Goal: Information Seeking & Learning: Find specific fact

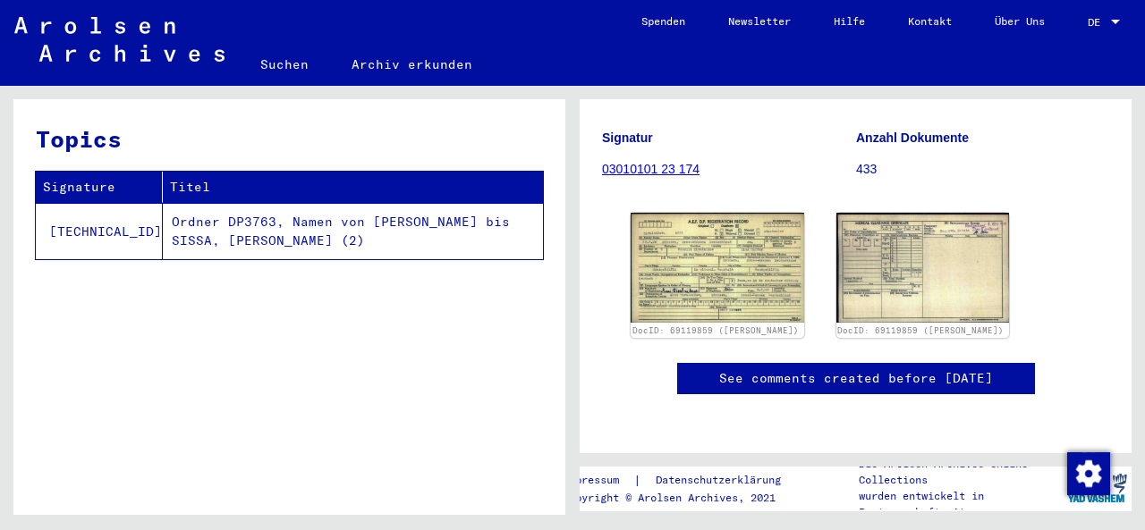
scroll to position [381, 0]
click at [758, 369] on link "See comments created before [DATE]" at bounding box center [856, 378] width 274 height 19
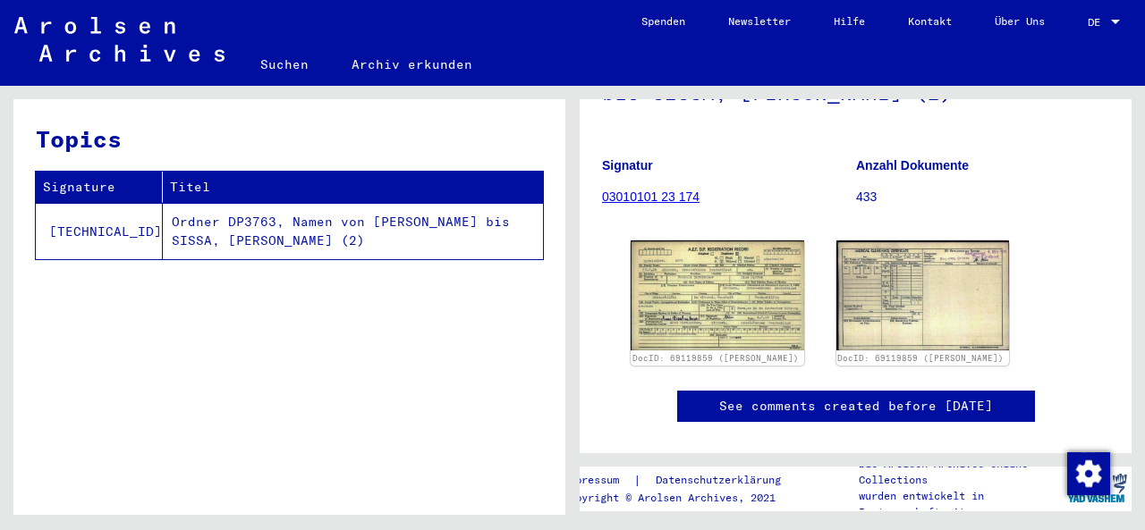
scroll to position [231, 0]
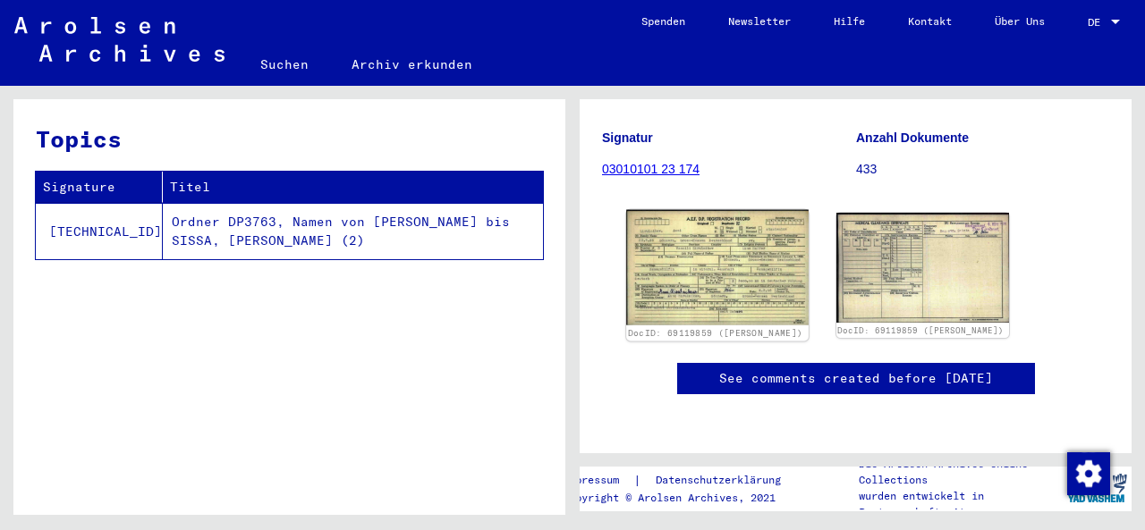
click at [694, 279] on img at bounding box center [717, 267] width 182 height 115
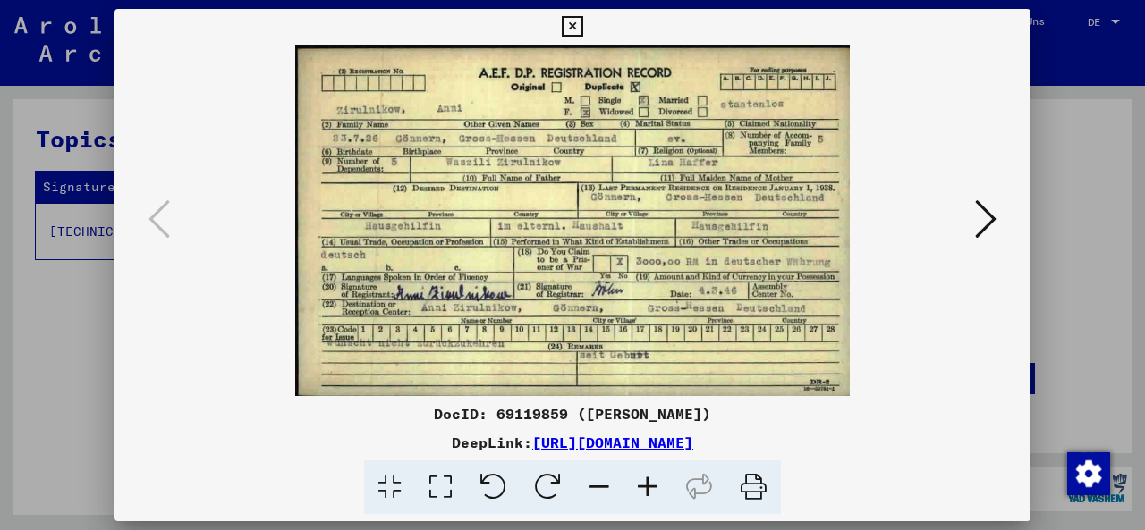
click at [658, 482] on icon at bounding box center [647, 488] width 48 height 55
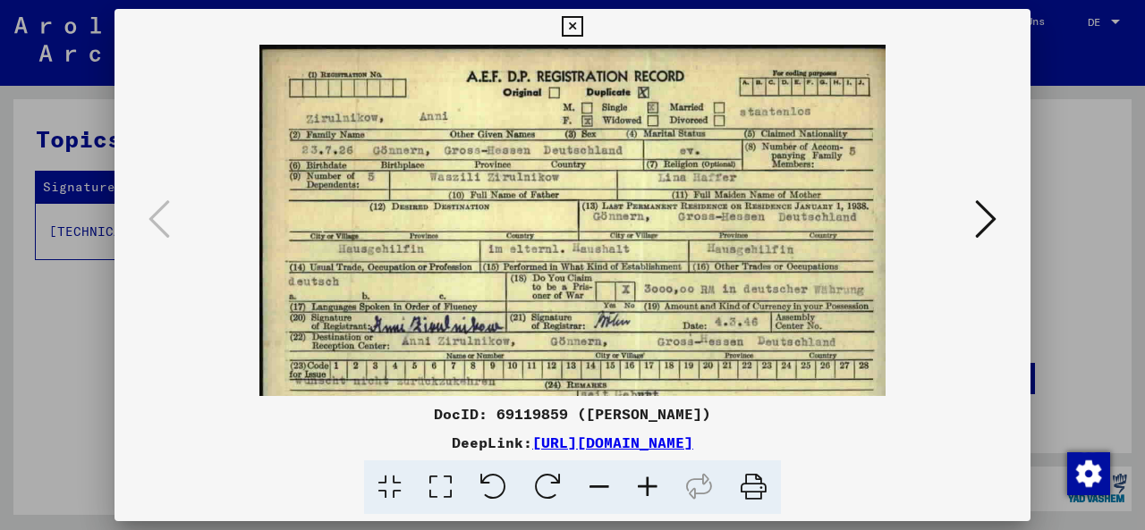
click at [658, 482] on icon at bounding box center [647, 488] width 48 height 55
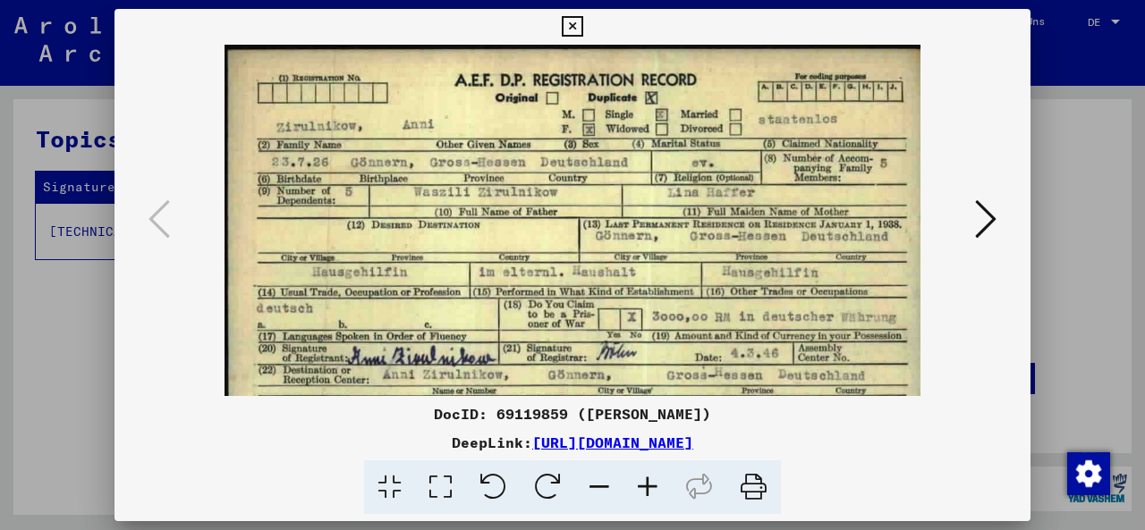
click at [658, 482] on icon at bounding box center [647, 488] width 48 height 55
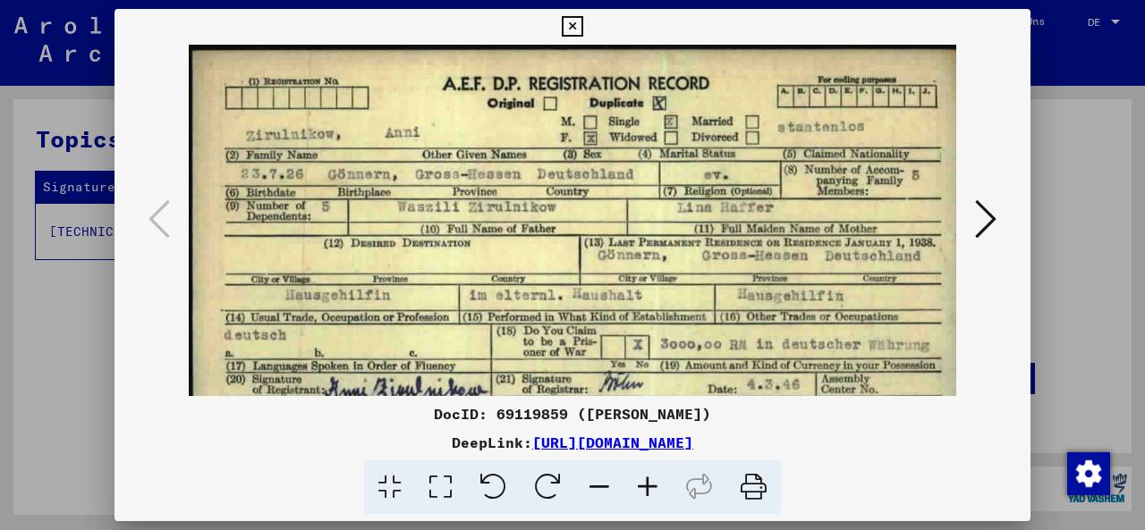
click at [658, 482] on icon at bounding box center [647, 488] width 48 height 55
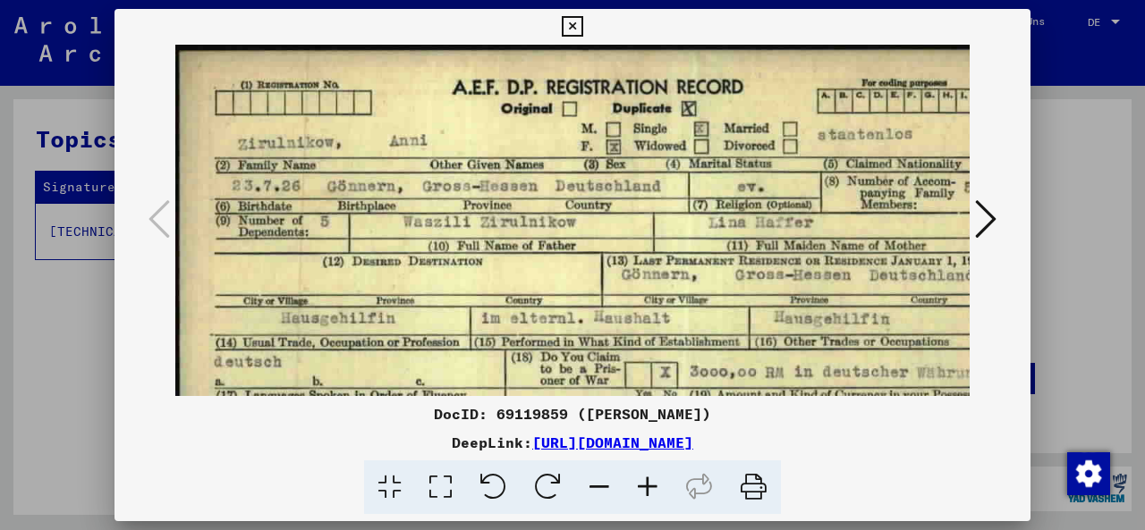
click at [658, 482] on icon at bounding box center [647, 488] width 48 height 55
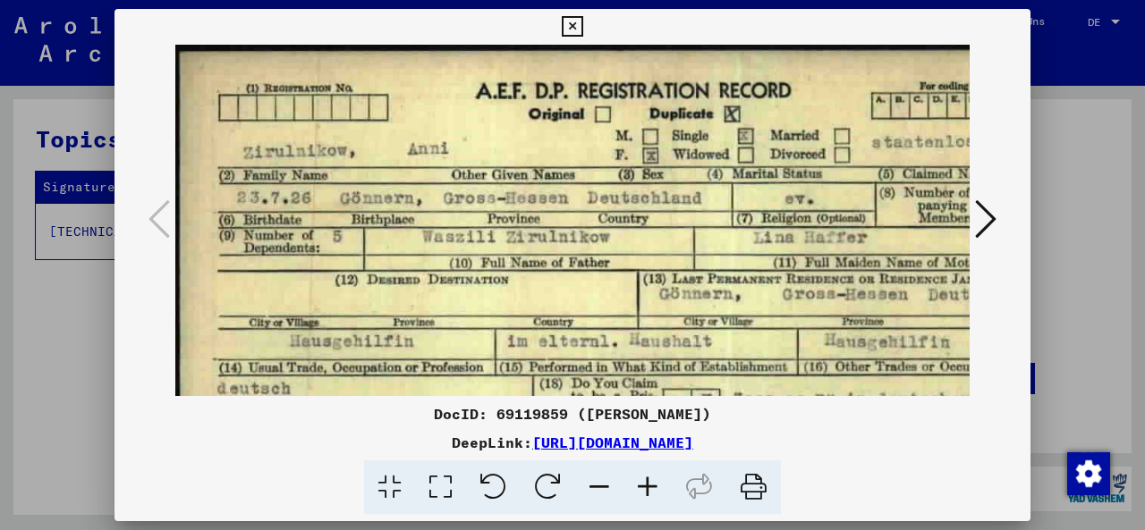
click at [658, 482] on icon at bounding box center [647, 488] width 48 height 55
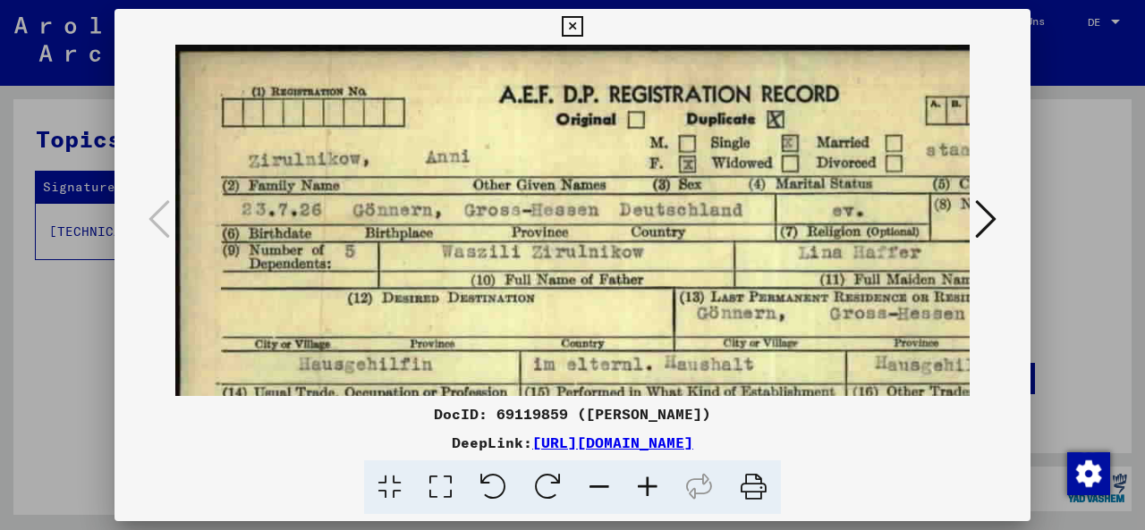
click at [658, 482] on icon at bounding box center [647, 488] width 48 height 55
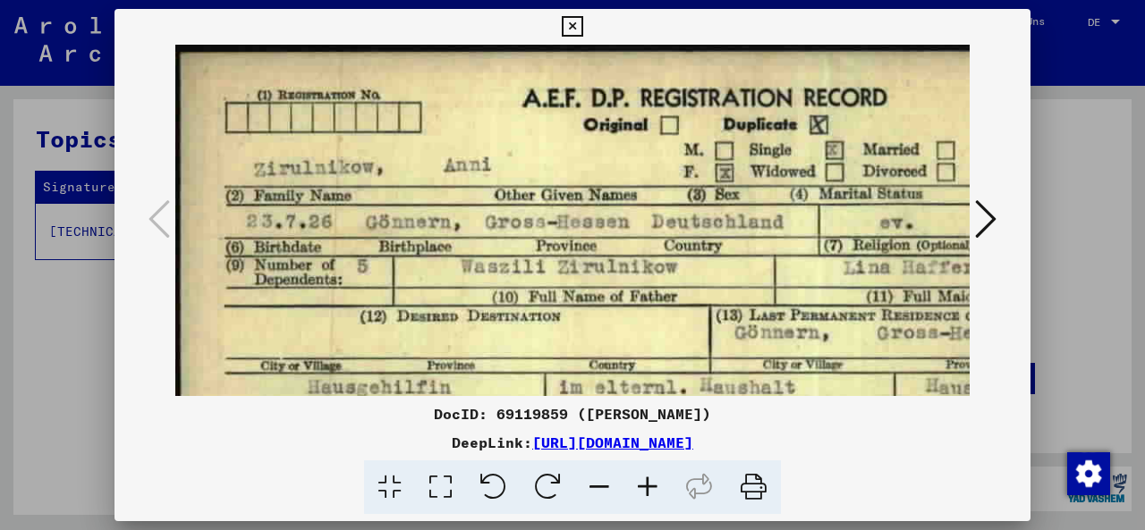
click at [658, 482] on icon at bounding box center [647, 488] width 48 height 55
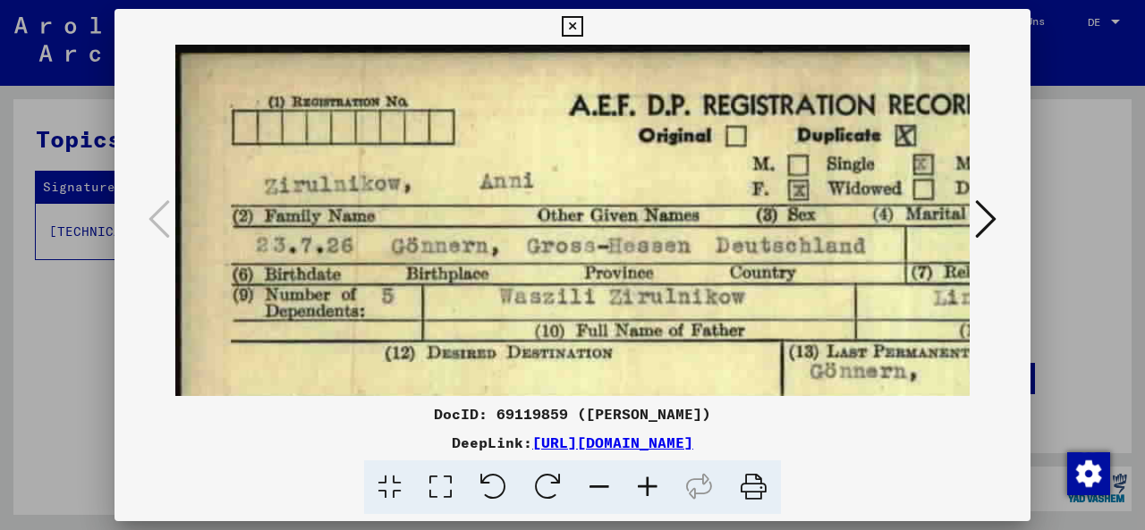
click at [658, 482] on icon at bounding box center [647, 488] width 48 height 55
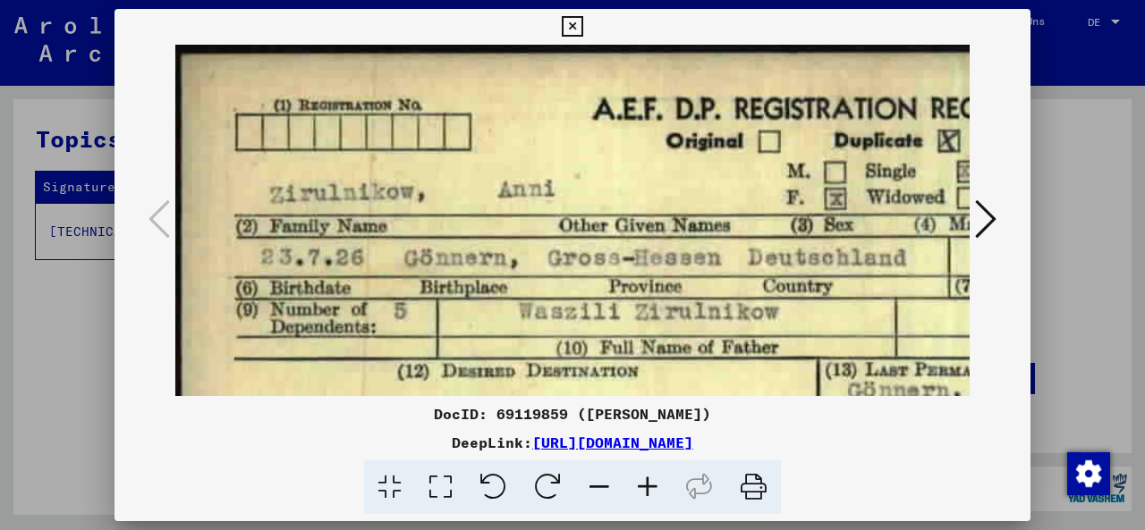
click at [658, 482] on icon at bounding box center [647, 488] width 48 height 55
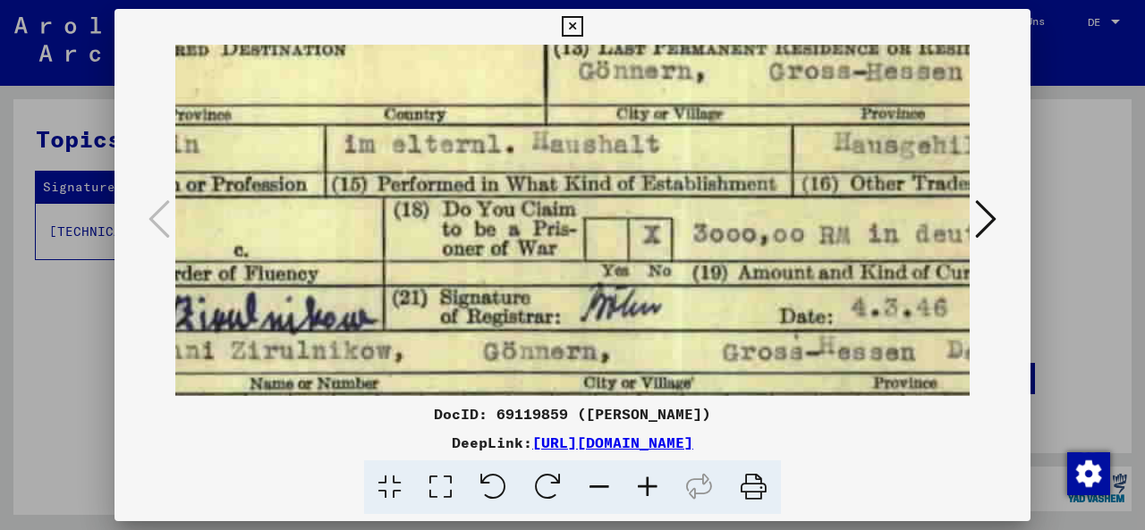
scroll to position [359, 0]
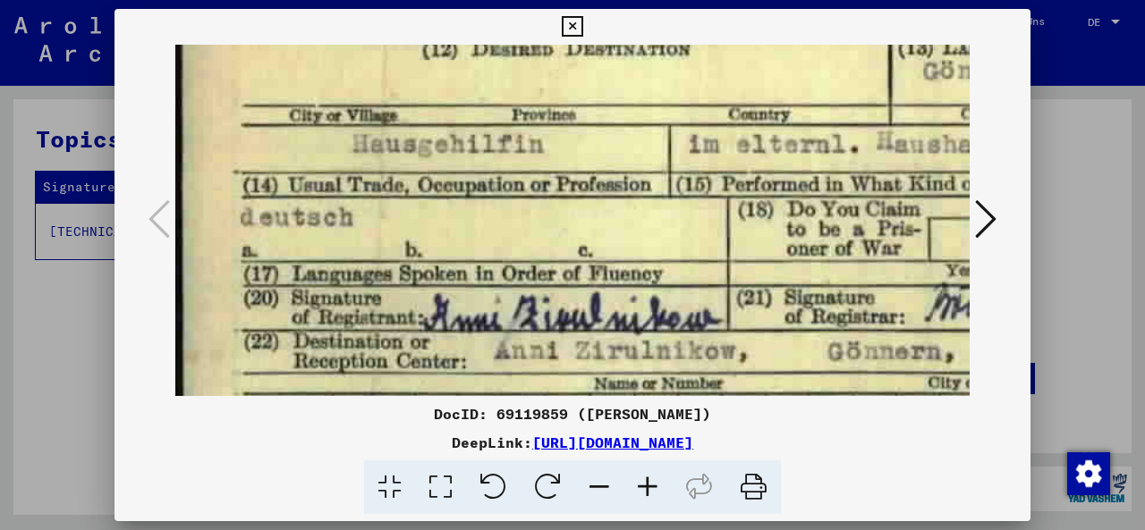
drag, startPoint x: 608, startPoint y: 253, endPoint x: 659, endPoint y: -94, distance: 350.8
click at [601, 482] on icon at bounding box center [599, 488] width 48 height 55
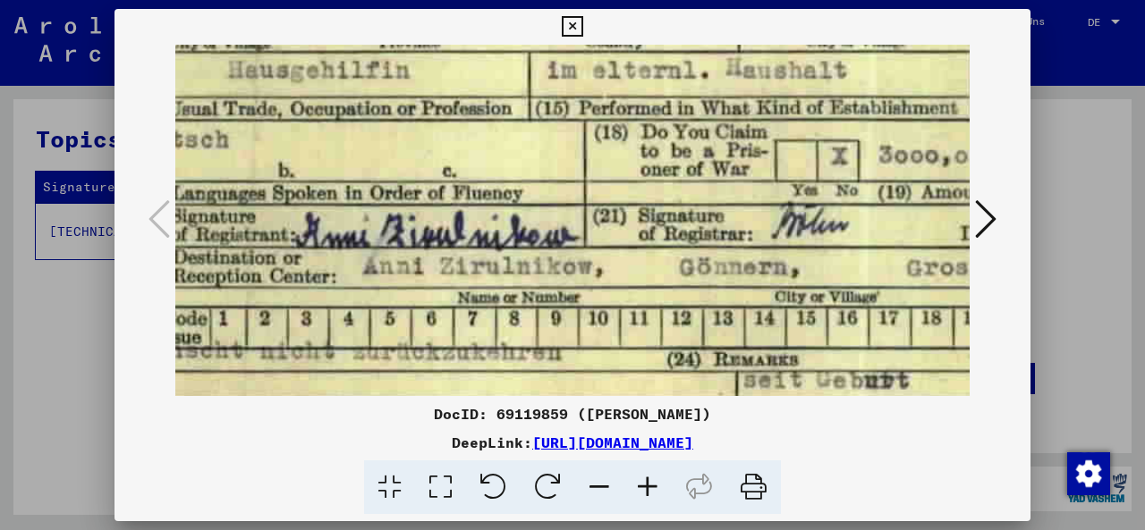
scroll to position [389, 414]
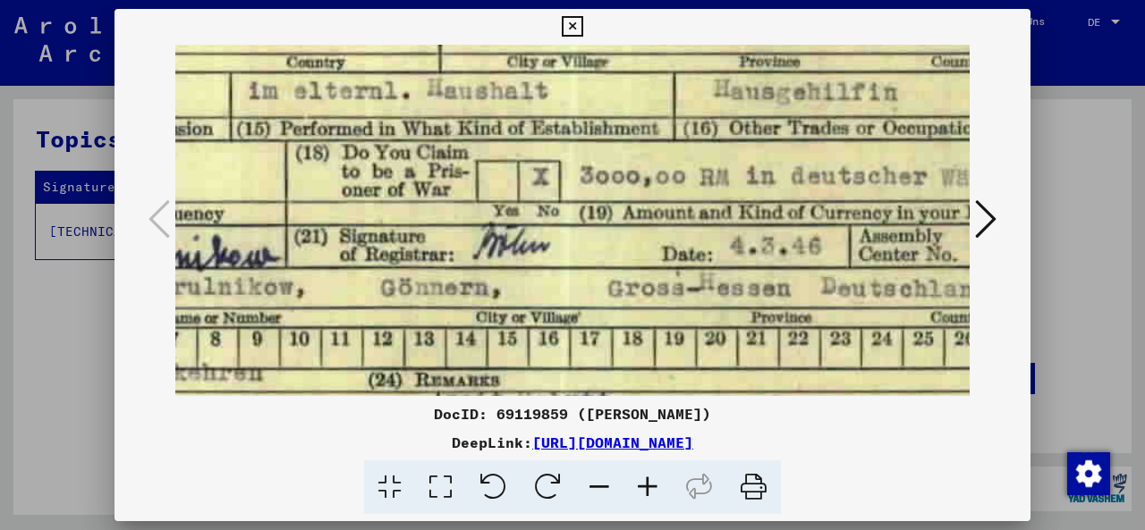
drag, startPoint x: 435, startPoint y: 275, endPoint x: 21, endPoint y: 245, distance: 415.2
click at [598, 499] on icon at bounding box center [599, 488] width 48 height 55
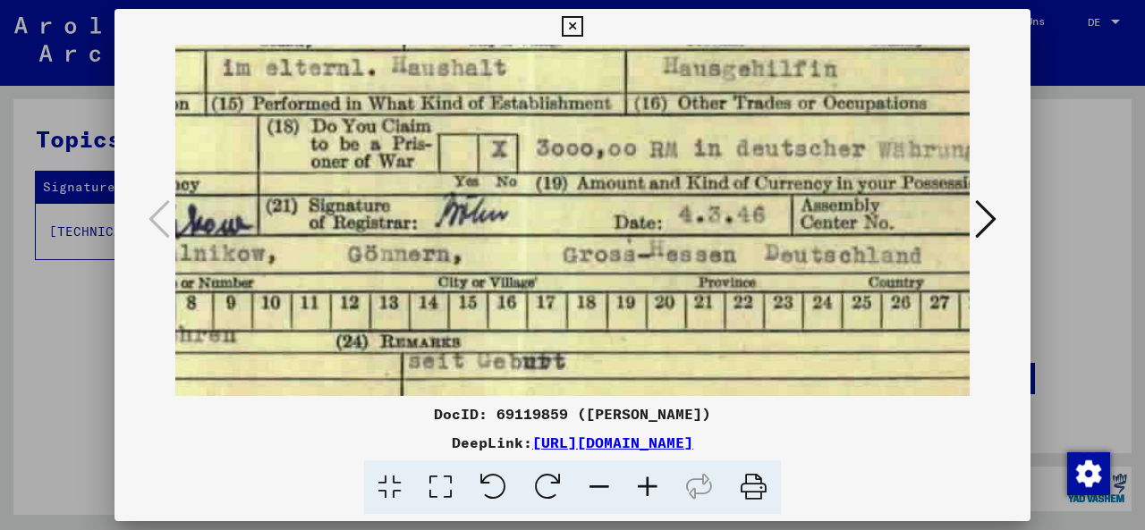
click at [604, 482] on icon at bounding box center [599, 488] width 48 height 55
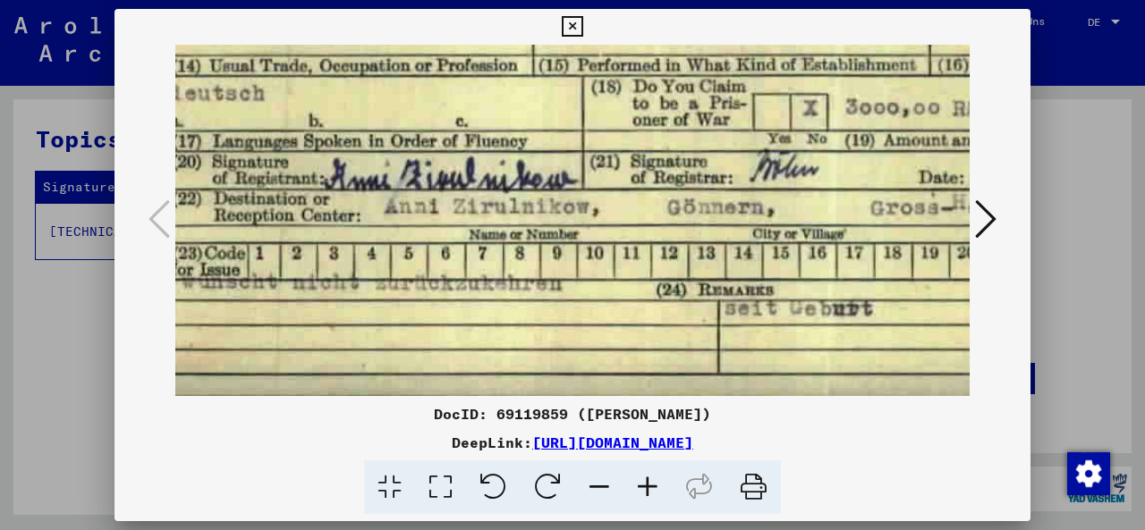
scroll to position [402, 0]
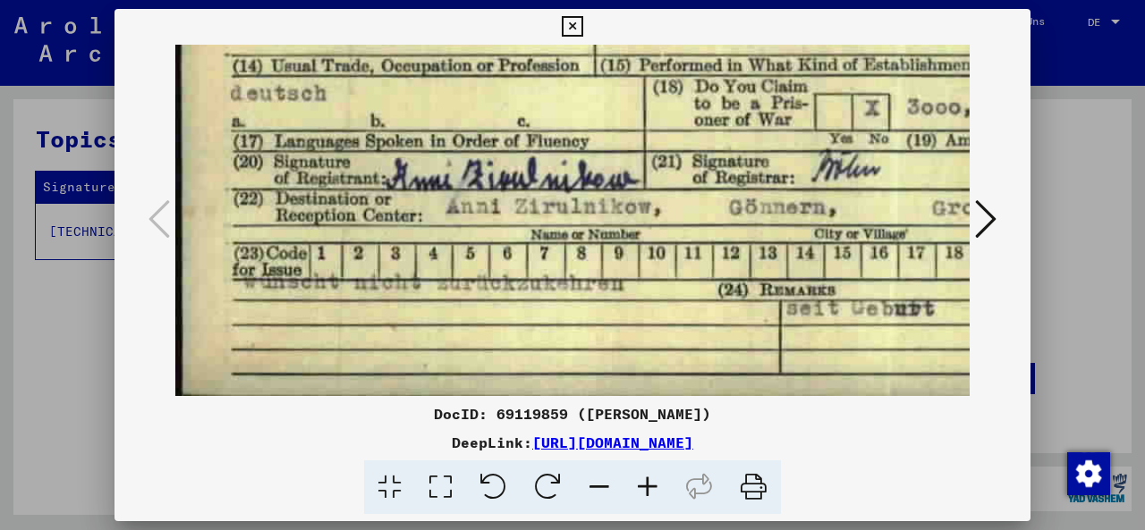
drag, startPoint x: 386, startPoint y: 364, endPoint x: 868, endPoint y: 266, distance: 491.2
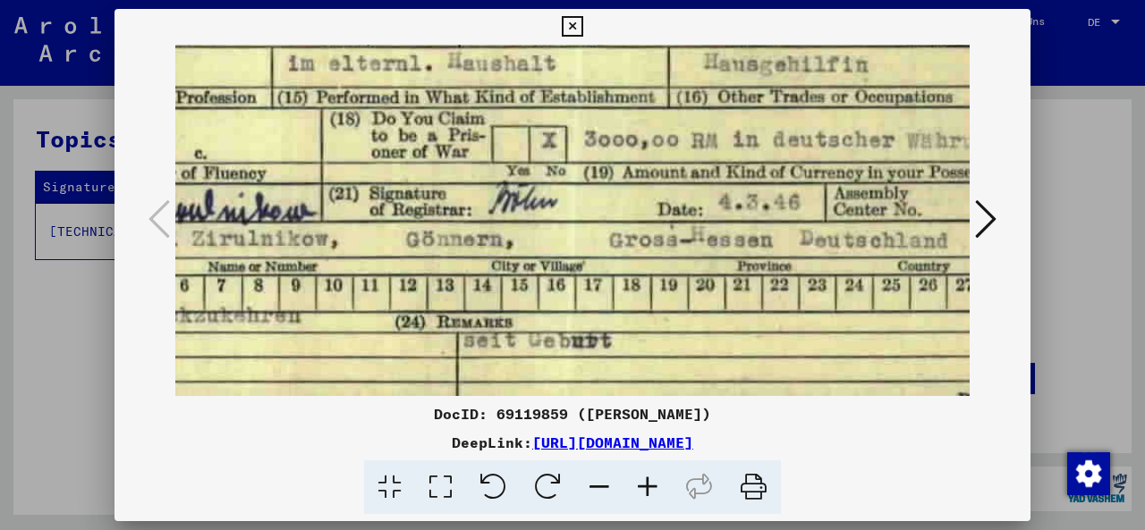
scroll to position [370, 321]
drag, startPoint x: 623, startPoint y: 335, endPoint x: 302, endPoint y: 351, distance: 321.5
click at [596, 476] on icon at bounding box center [599, 488] width 48 height 55
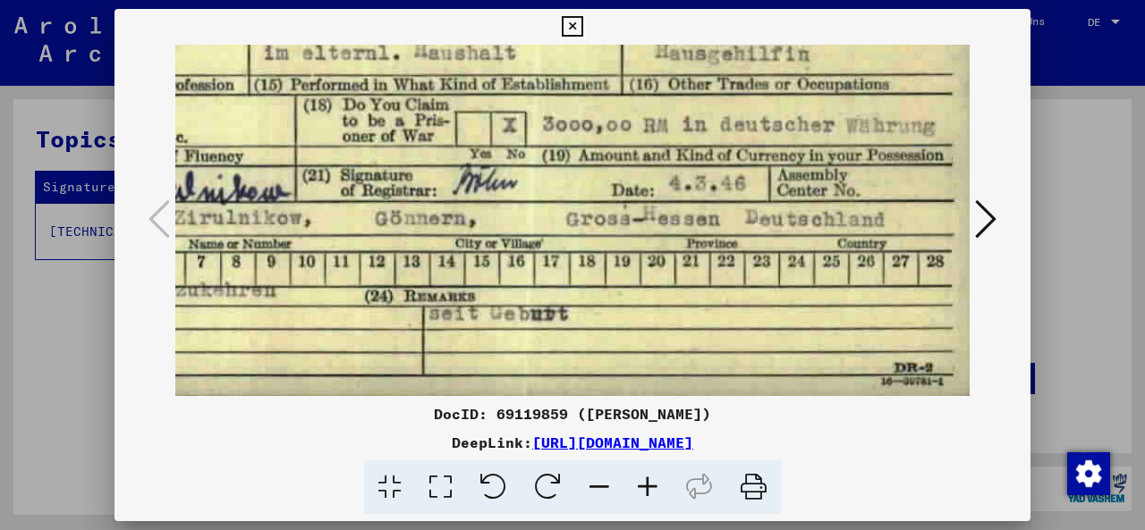
scroll to position [358, 321]
click at [608, 419] on div "DocID: 69119859 ([PERSON_NAME])" at bounding box center [572, 413] width 916 height 21
click at [642, 447] on link "[URL][DOMAIN_NAME]" at bounding box center [612, 443] width 161 height 18
click at [990, 226] on icon at bounding box center [985, 219] width 21 height 43
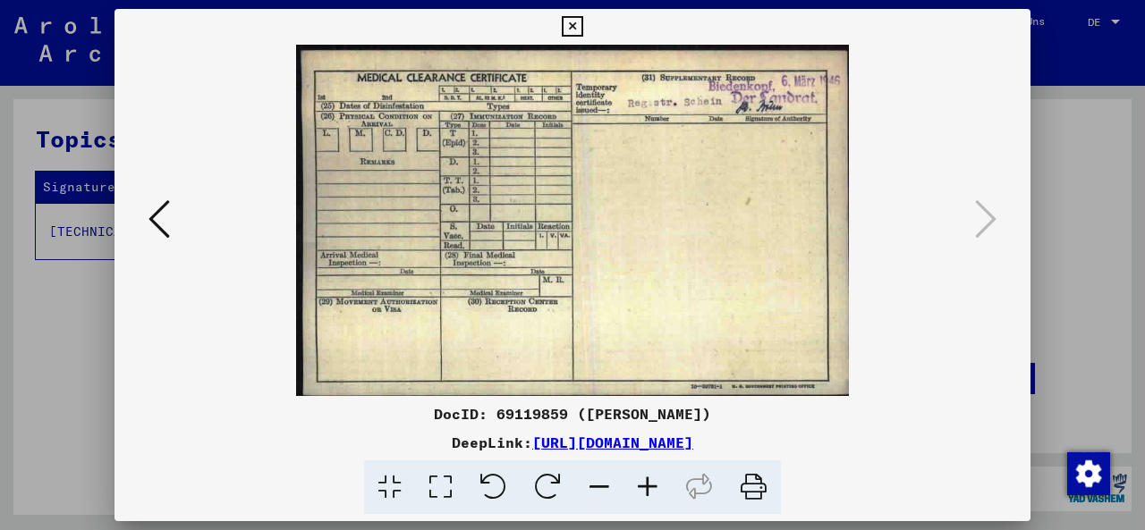
scroll to position [0, 0]
click at [641, 483] on icon at bounding box center [647, 488] width 48 height 55
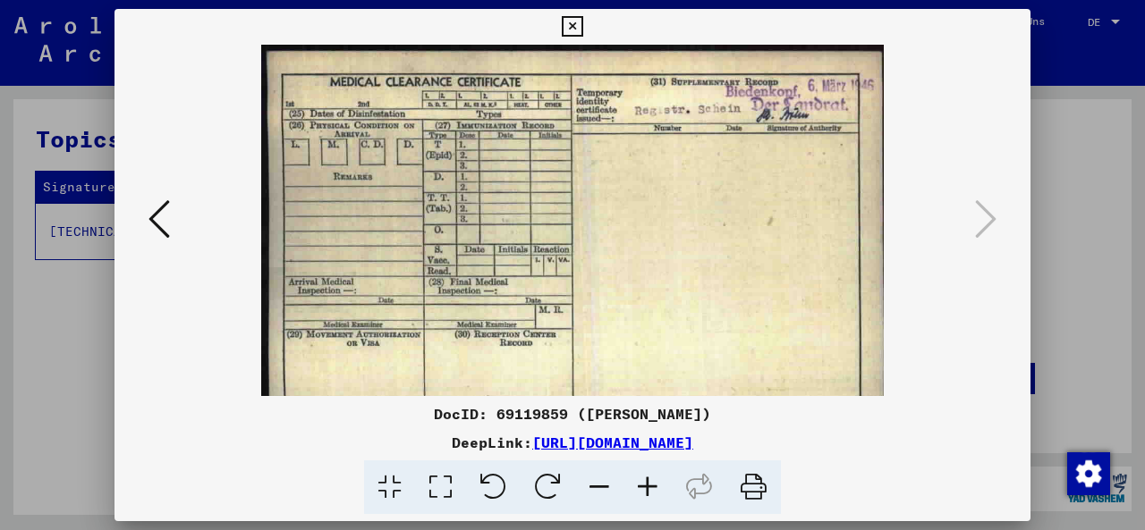
click at [599, 486] on icon at bounding box center [599, 488] width 48 height 55
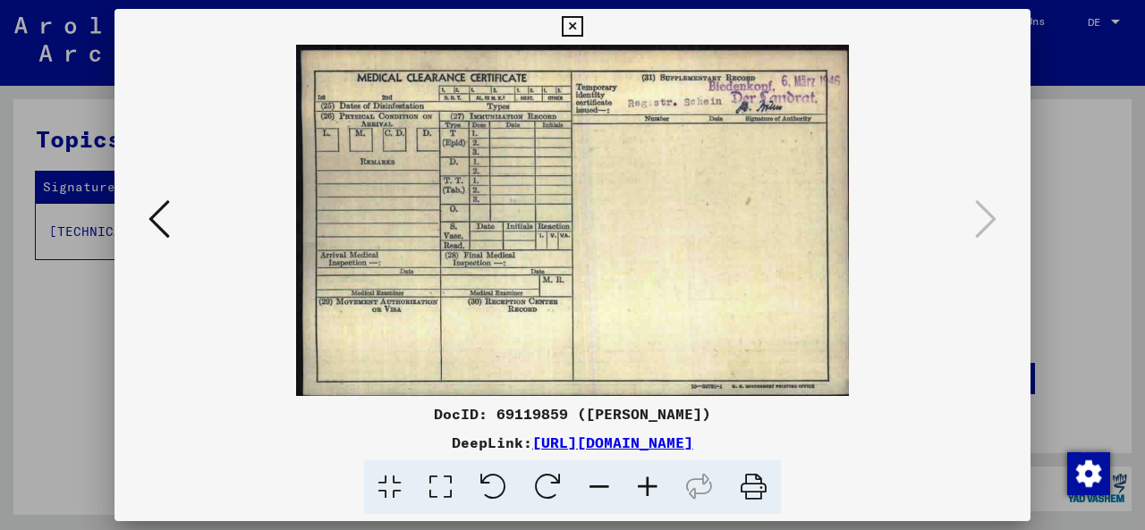
click at [544, 491] on icon at bounding box center [548, 488] width 55 height 55
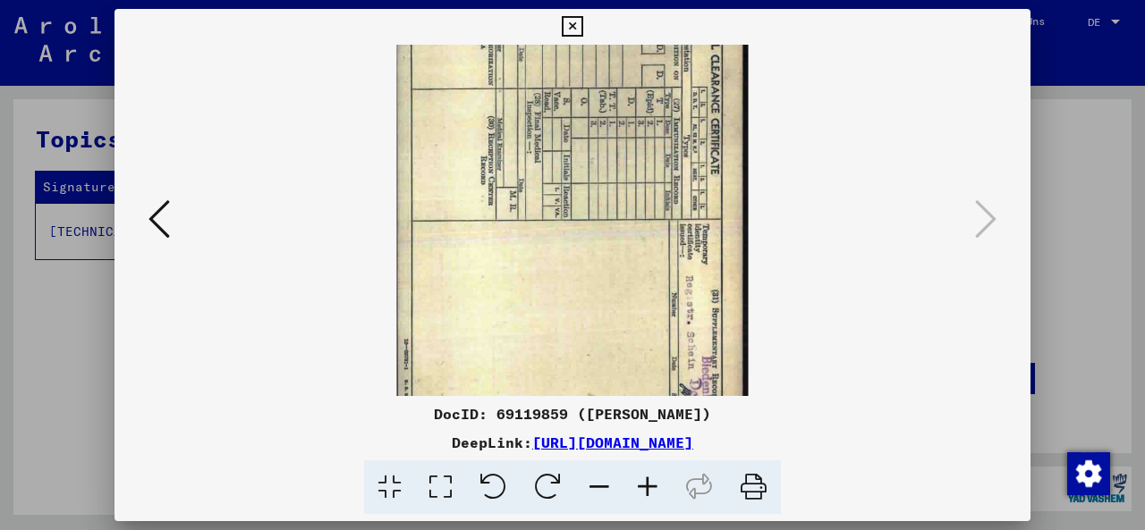
click at [544, 491] on icon at bounding box center [548, 488] width 55 height 55
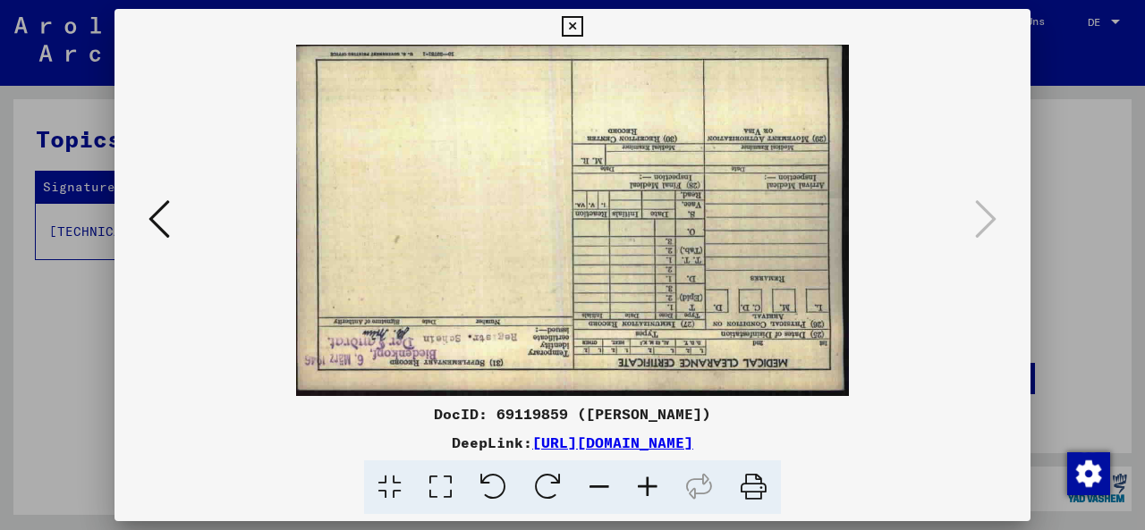
click at [544, 491] on icon at bounding box center [548, 488] width 55 height 55
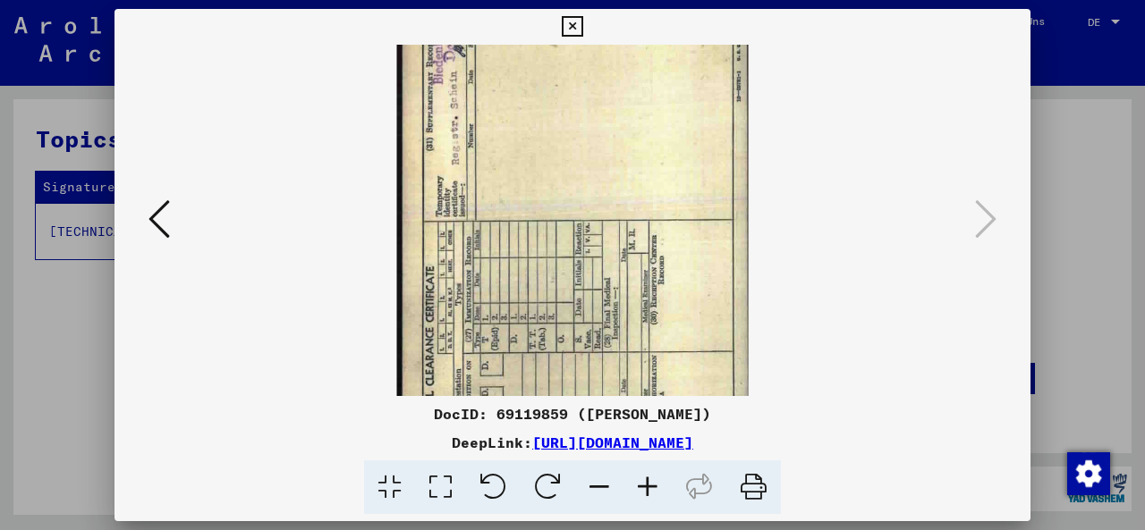
click at [544, 491] on icon at bounding box center [548, 488] width 55 height 55
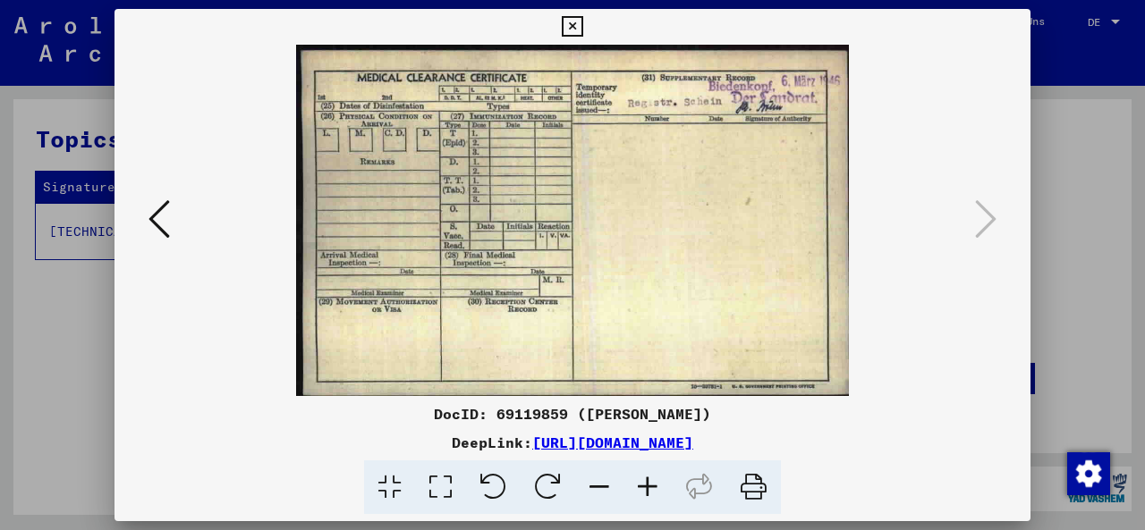
click at [386, 484] on icon at bounding box center [389, 488] width 51 height 55
click at [452, 487] on icon at bounding box center [440, 488] width 51 height 55
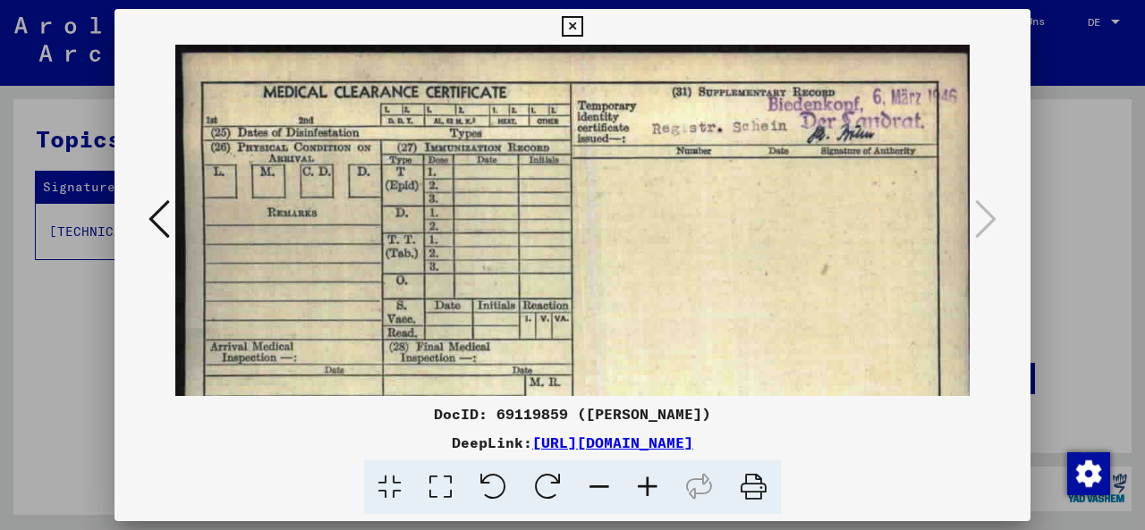
click at [384, 489] on icon at bounding box center [389, 488] width 51 height 55
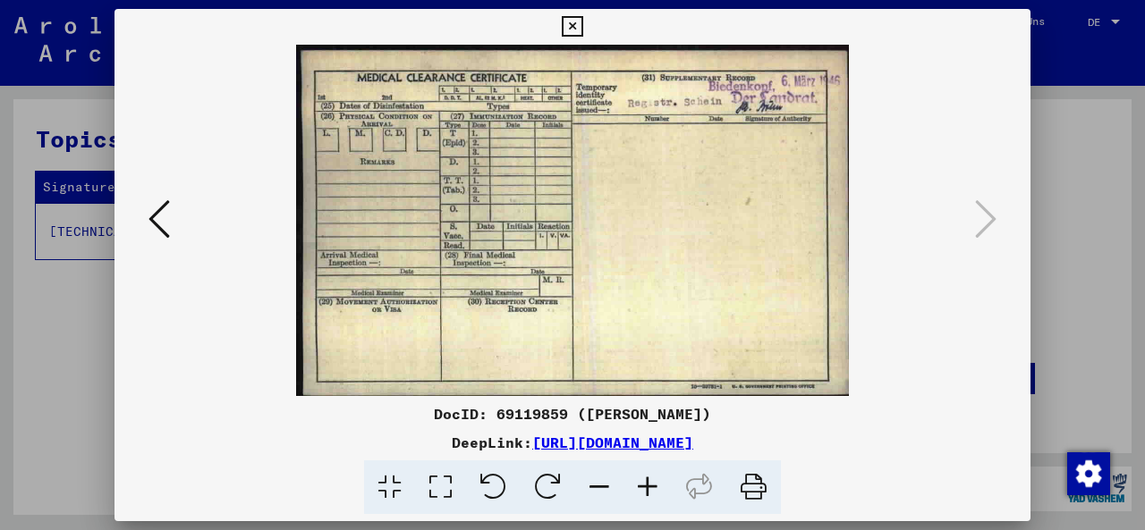
click at [1091, 488] on img "button" at bounding box center [1088, 474] width 43 height 43
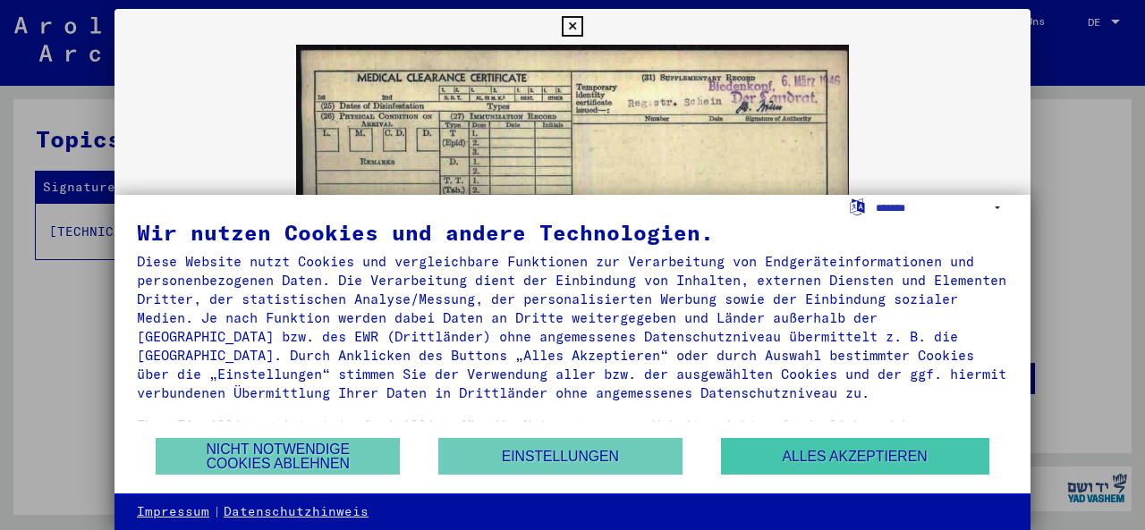
click at [845, 452] on button "Alles akzeptieren" at bounding box center [855, 456] width 268 height 37
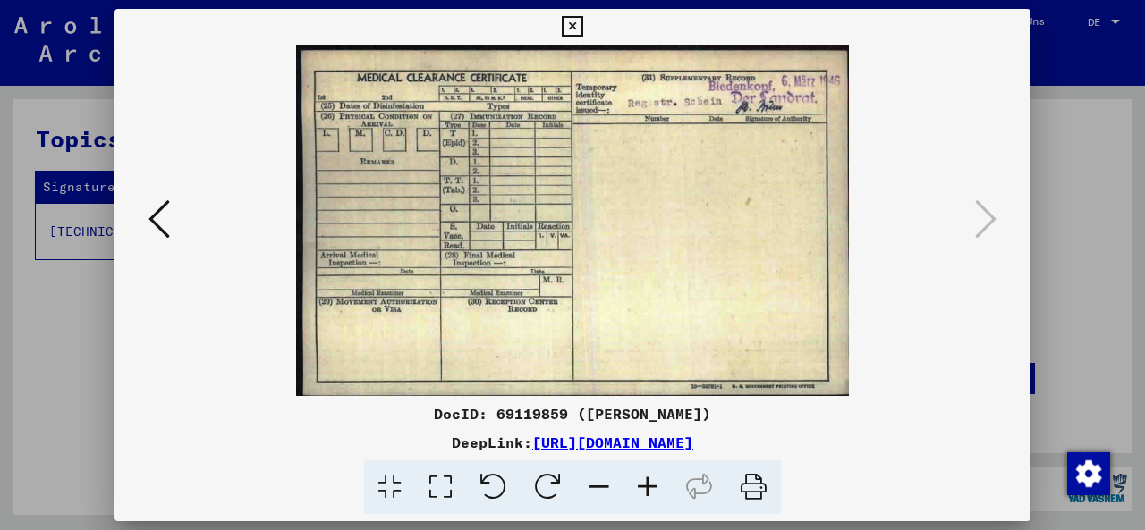
click at [157, 231] on icon at bounding box center [158, 219] width 21 height 43
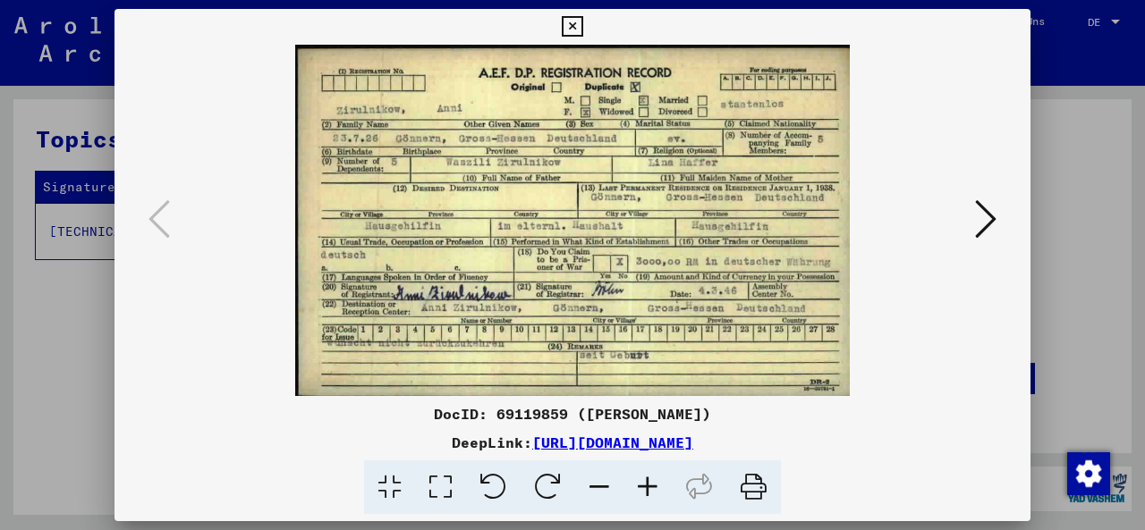
click at [1000, 250] on div at bounding box center [572, 221] width 916 height 352
click at [983, 230] on icon at bounding box center [985, 219] width 21 height 43
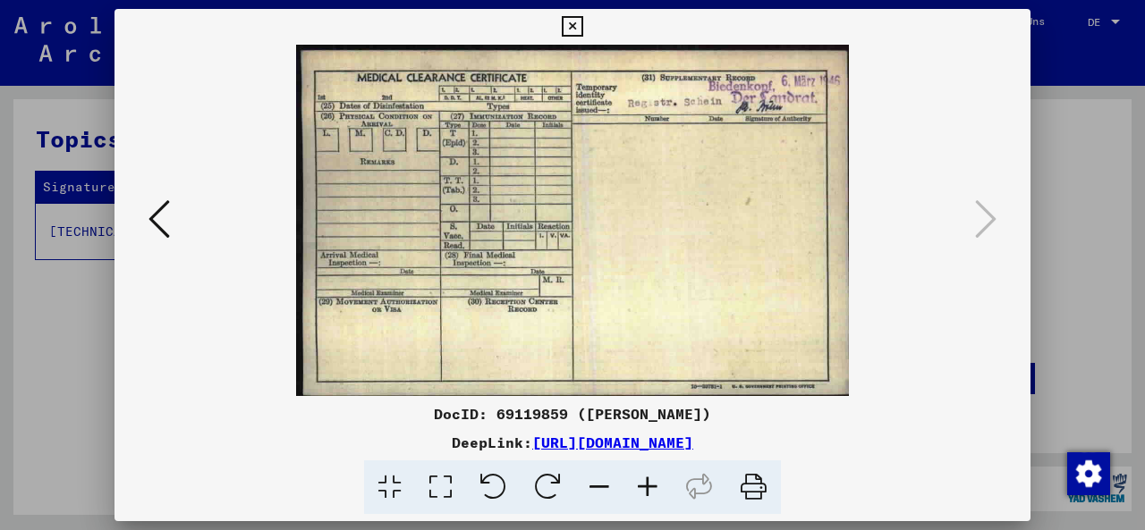
click at [983, 230] on icon at bounding box center [985, 219] width 21 height 43
click at [582, 26] on icon at bounding box center [572, 26] width 21 height 21
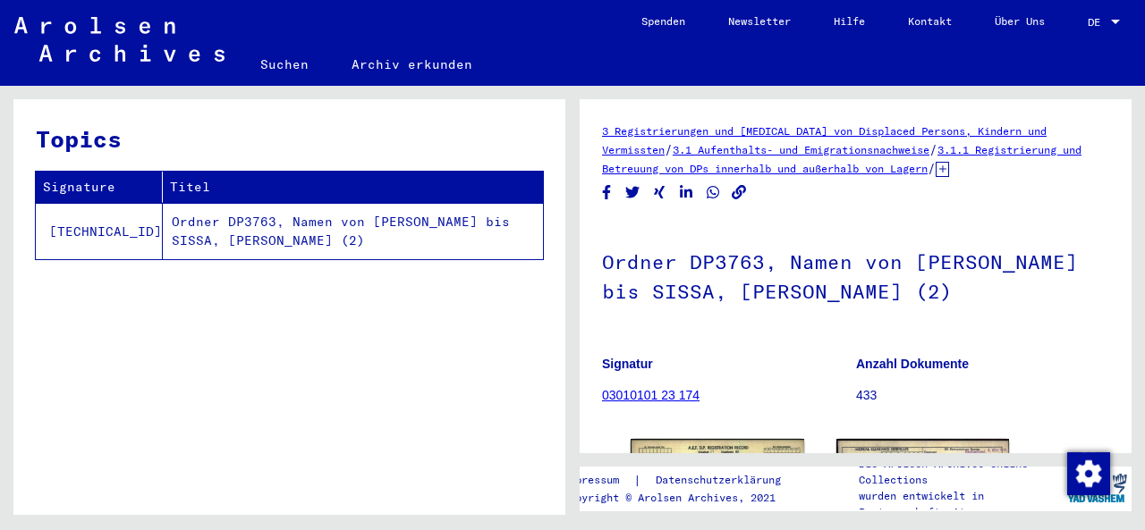
click at [652, 398] on link "03010101 23 174" at bounding box center [650, 395] width 97 height 14
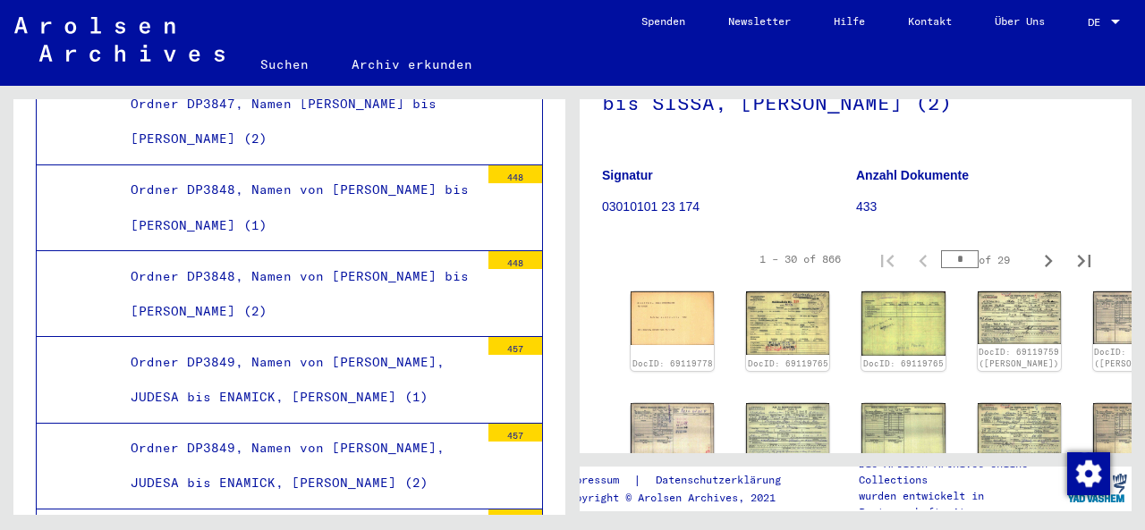
scroll to position [32145, 0]
click at [635, 332] on img at bounding box center [673, 318] width 88 height 56
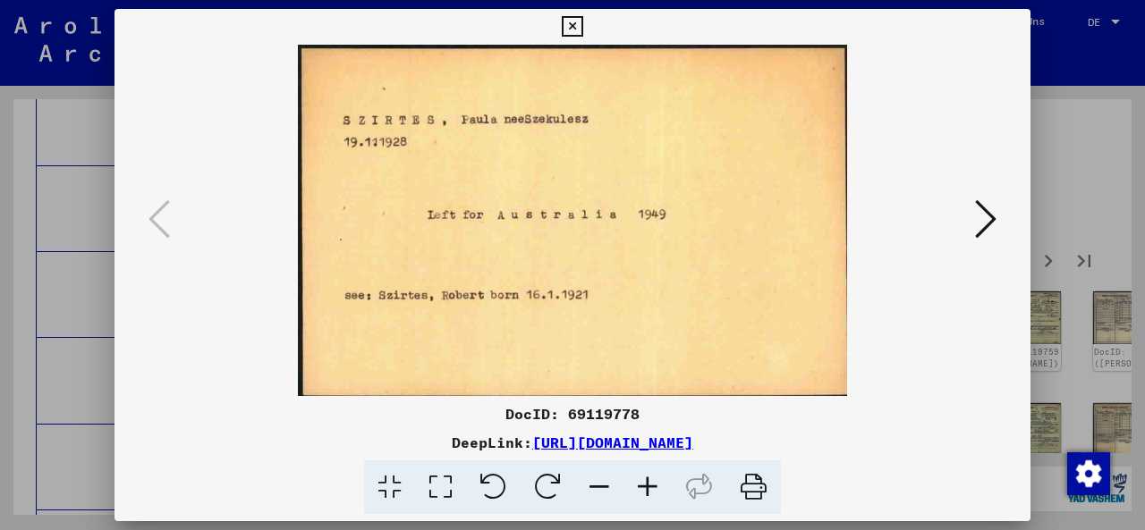
click at [998, 196] on button at bounding box center [986, 220] width 32 height 51
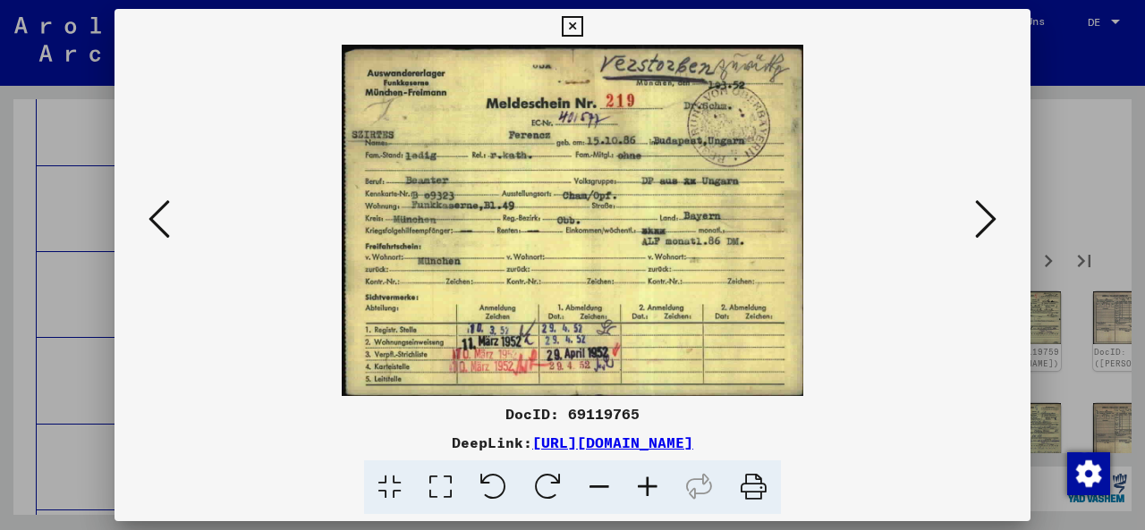
click at [998, 196] on button at bounding box center [986, 220] width 32 height 51
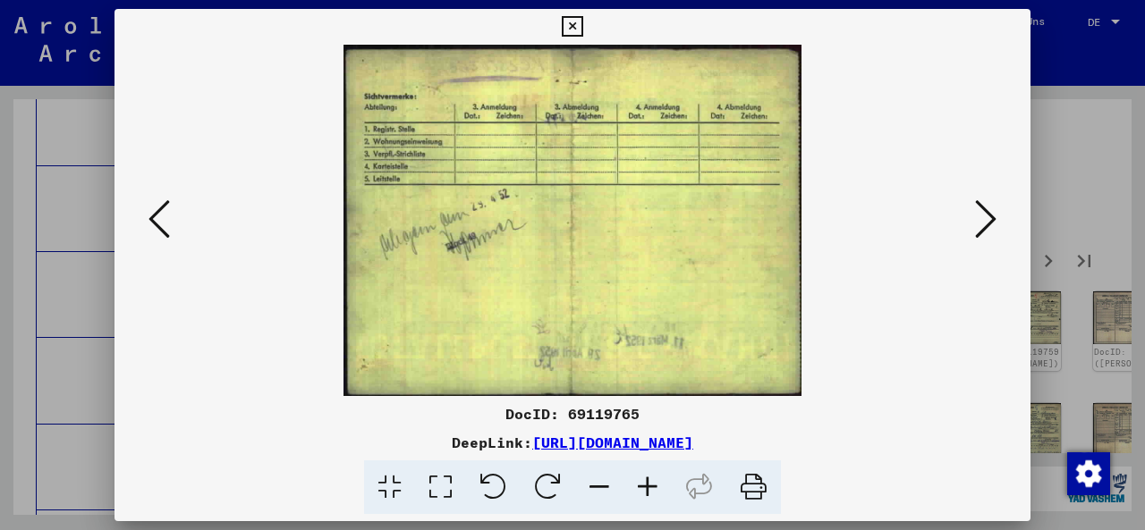
click at [998, 196] on button at bounding box center [986, 220] width 32 height 51
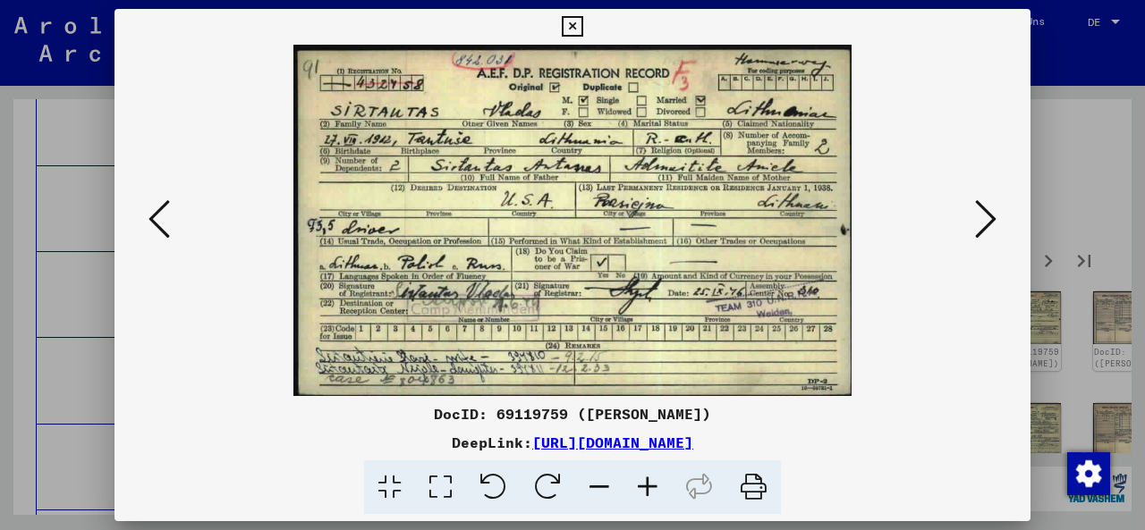
click at [998, 196] on button at bounding box center [986, 220] width 32 height 51
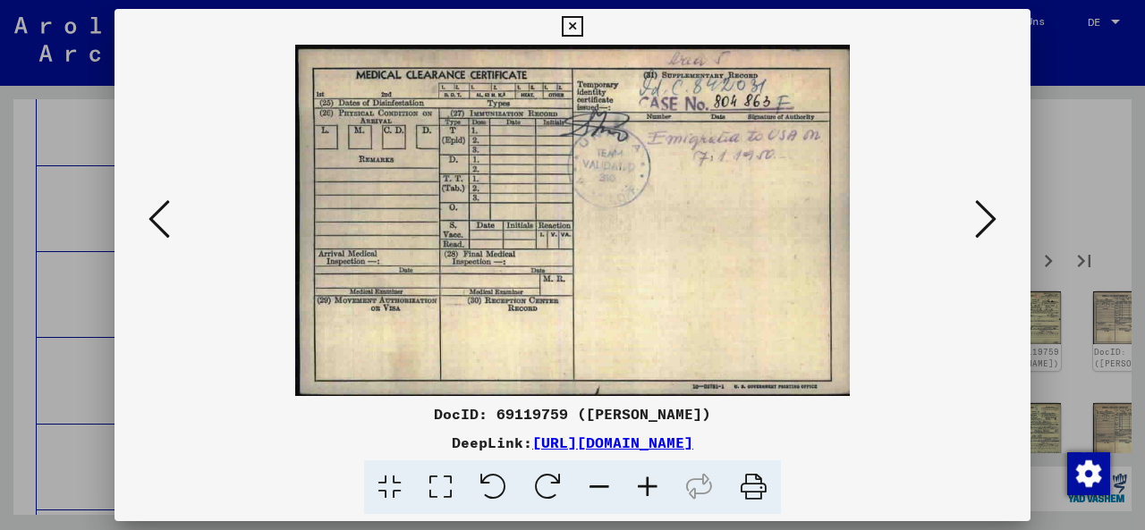
click at [998, 196] on button at bounding box center [986, 220] width 32 height 51
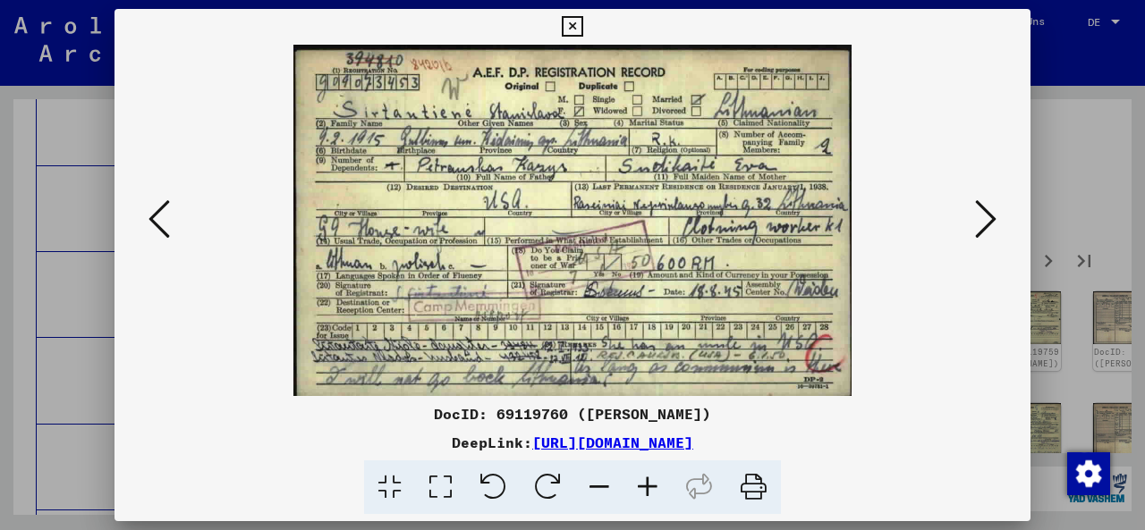
click at [998, 196] on button at bounding box center [986, 220] width 32 height 51
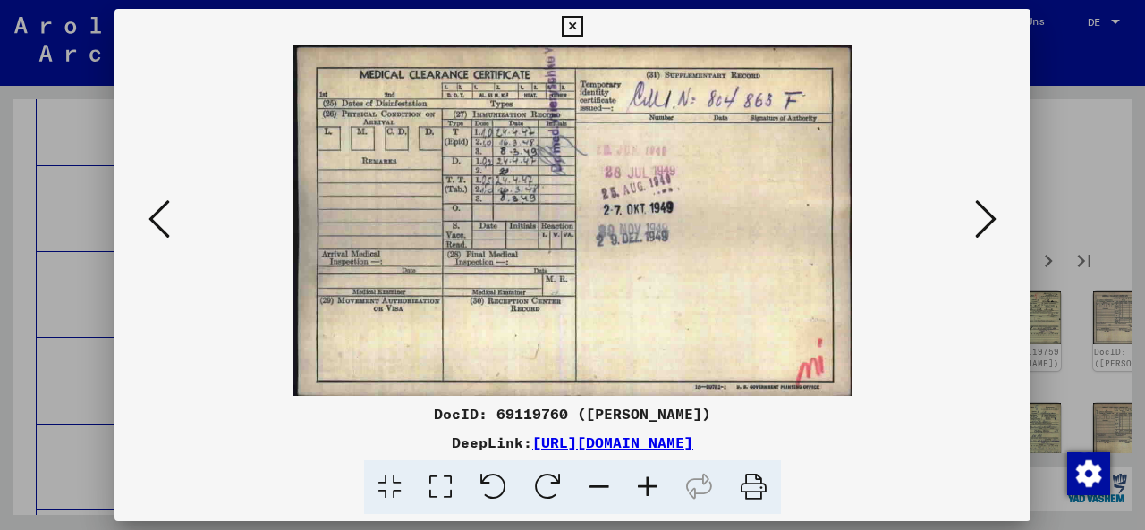
click at [998, 196] on button at bounding box center [986, 220] width 32 height 51
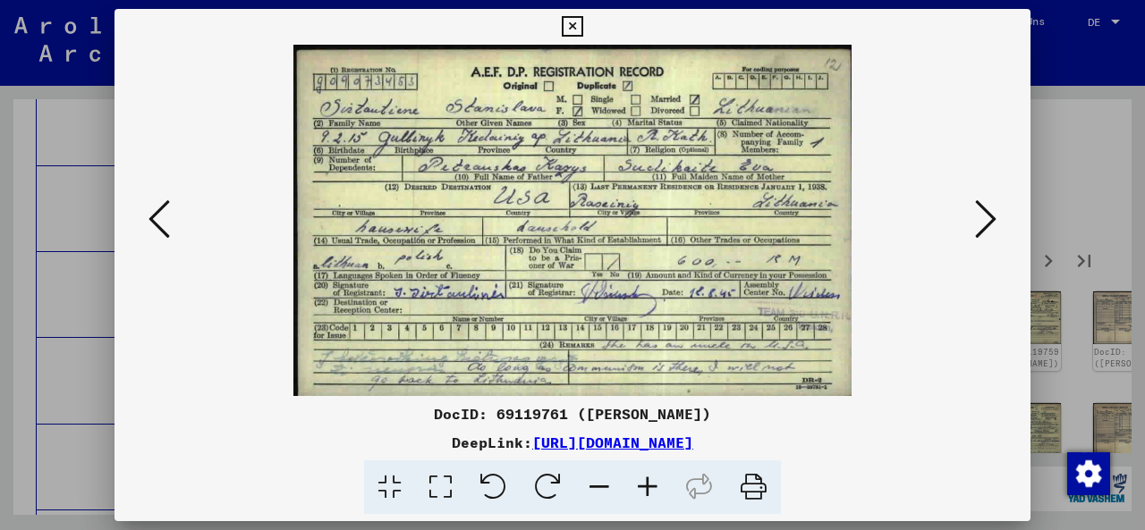
click at [998, 196] on button at bounding box center [986, 220] width 32 height 51
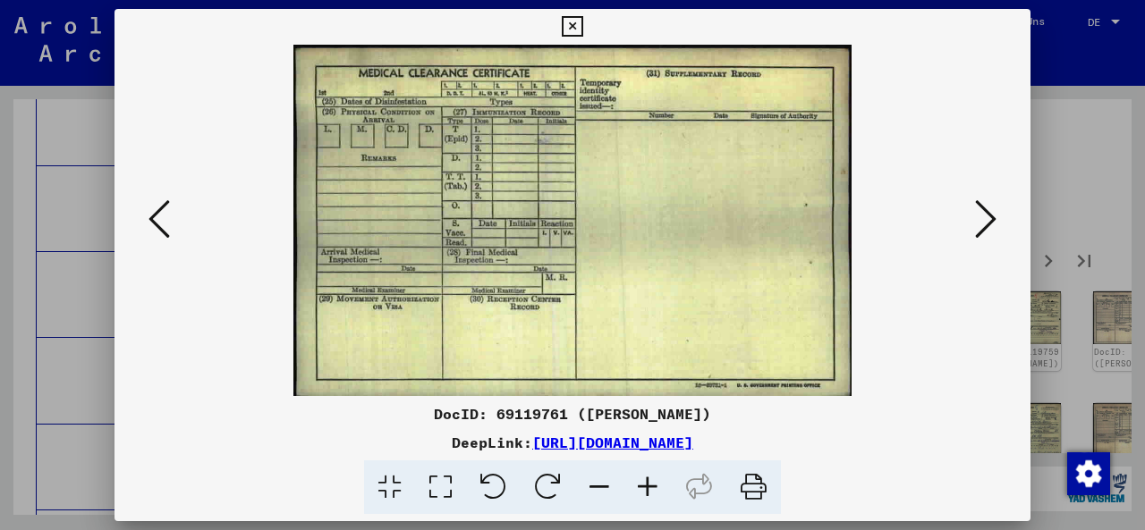
click at [998, 196] on button at bounding box center [986, 220] width 32 height 51
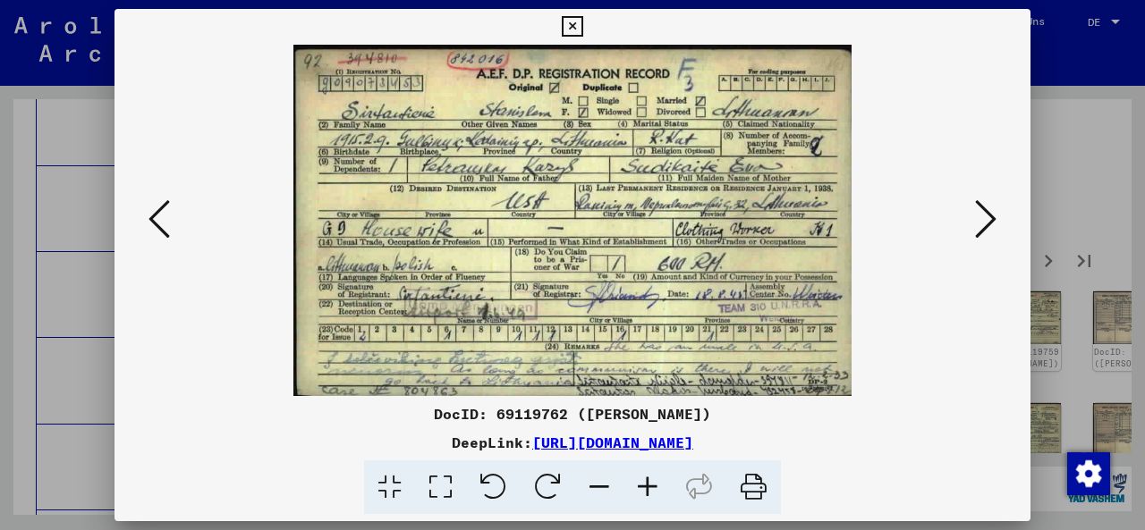
click at [998, 196] on button at bounding box center [986, 220] width 32 height 51
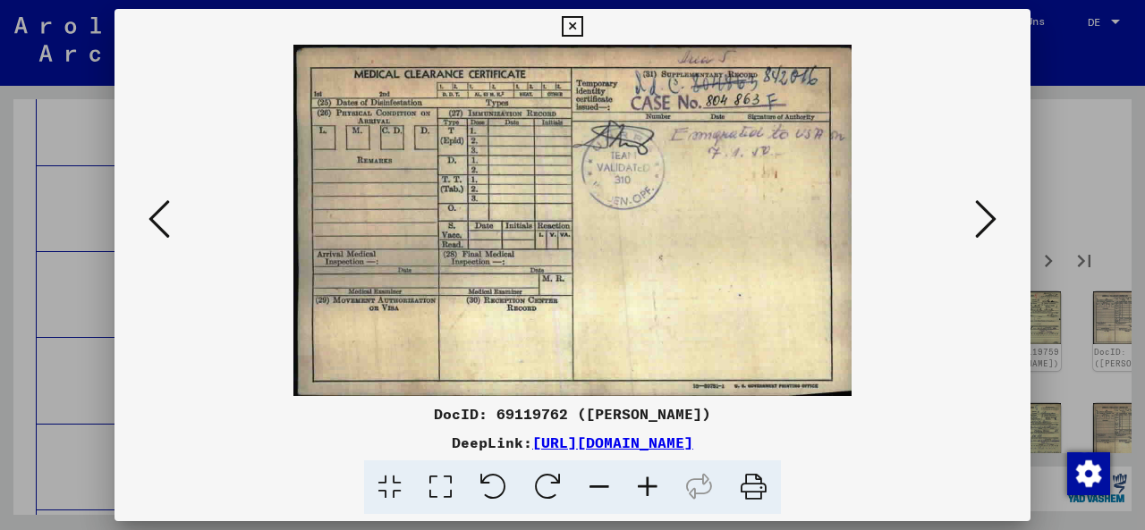
click at [998, 196] on button at bounding box center [986, 220] width 32 height 51
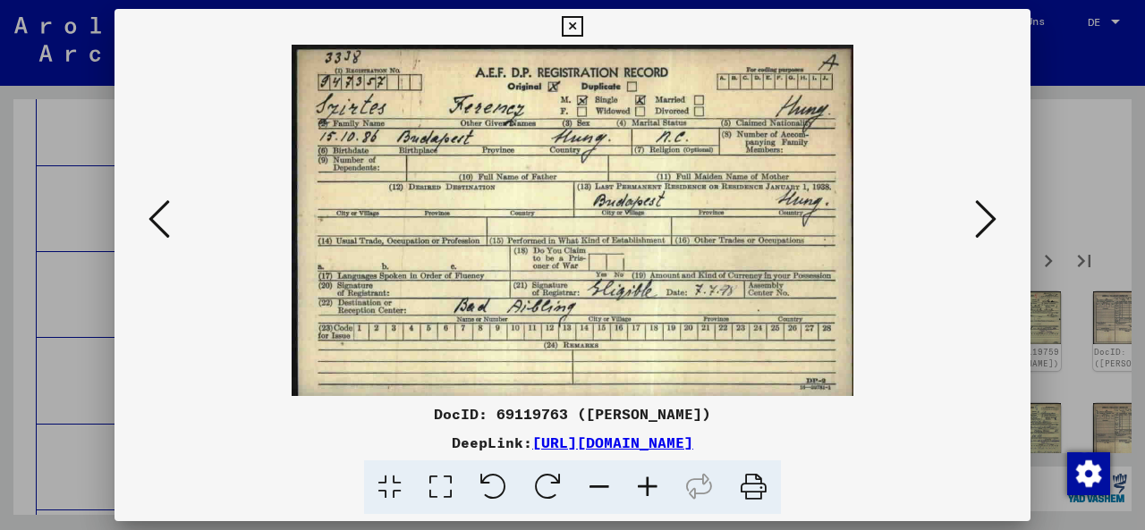
click at [998, 196] on button at bounding box center [986, 220] width 32 height 51
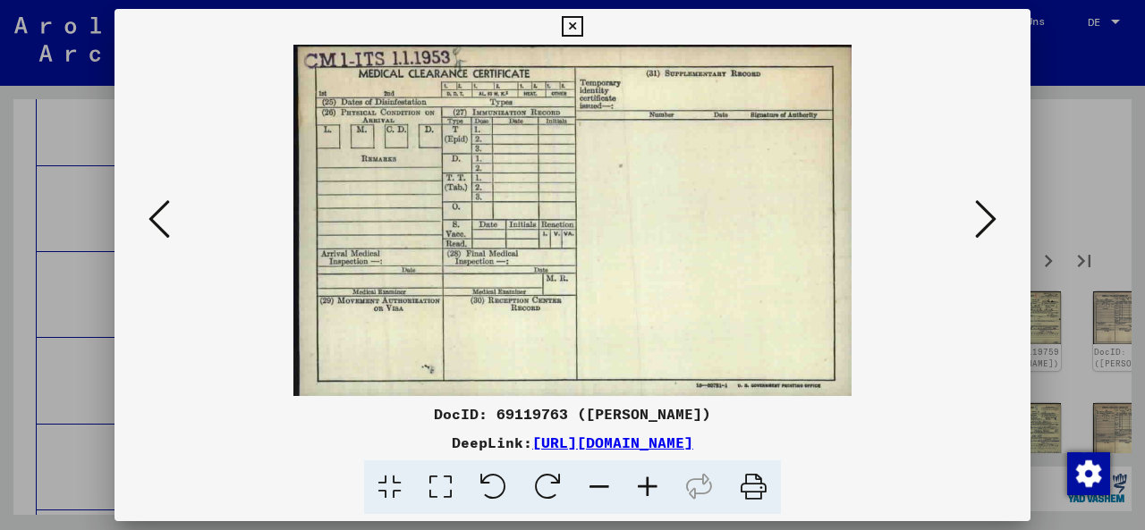
click at [998, 196] on button at bounding box center [986, 220] width 32 height 51
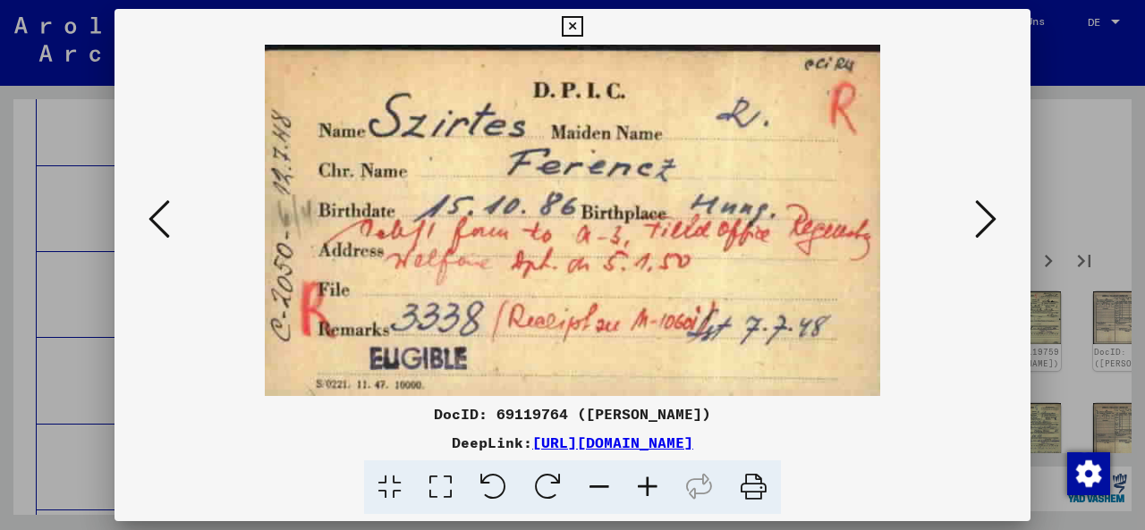
click at [998, 196] on button at bounding box center [986, 220] width 32 height 51
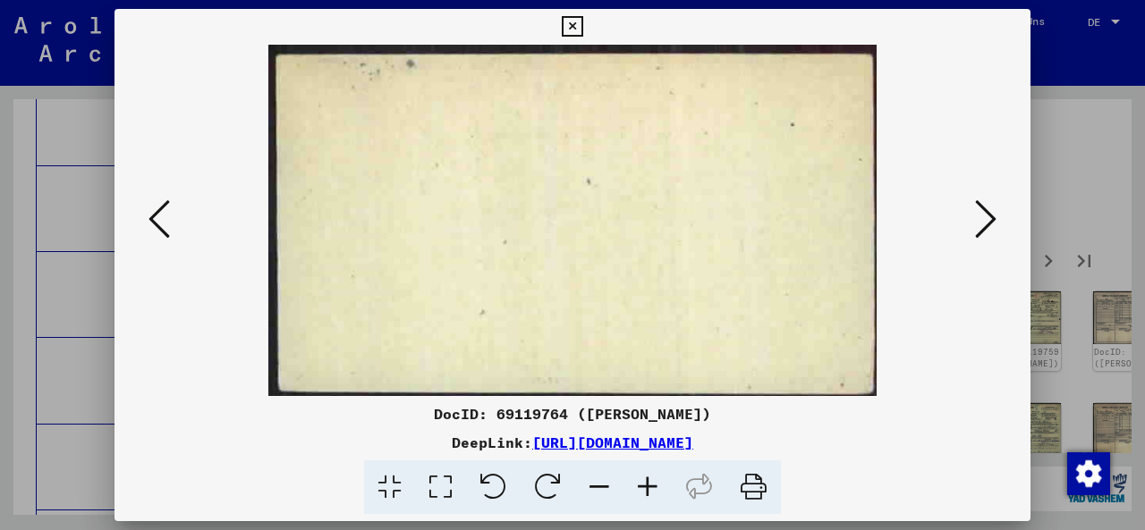
click at [998, 196] on button at bounding box center [986, 220] width 32 height 51
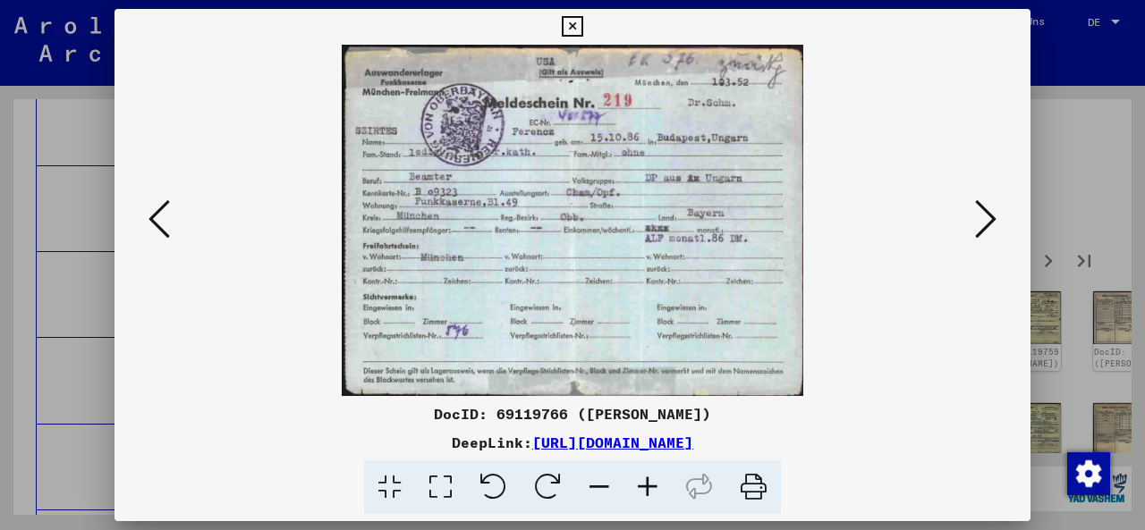
click at [998, 195] on button at bounding box center [986, 220] width 32 height 51
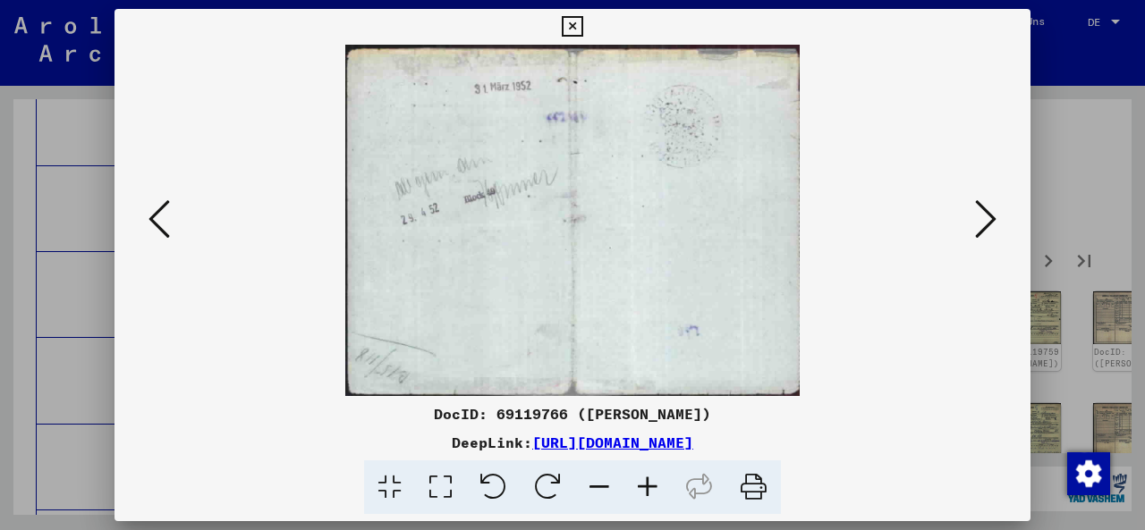
click at [998, 195] on button at bounding box center [986, 220] width 32 height 51
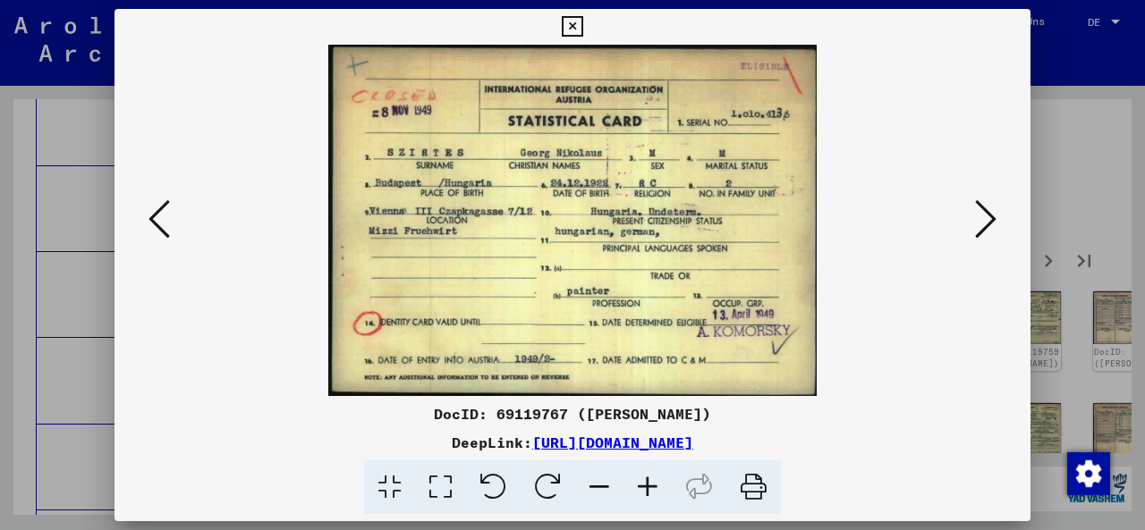
click at [998, 195] on button at bounding box center [986, 220] width 32 height 51
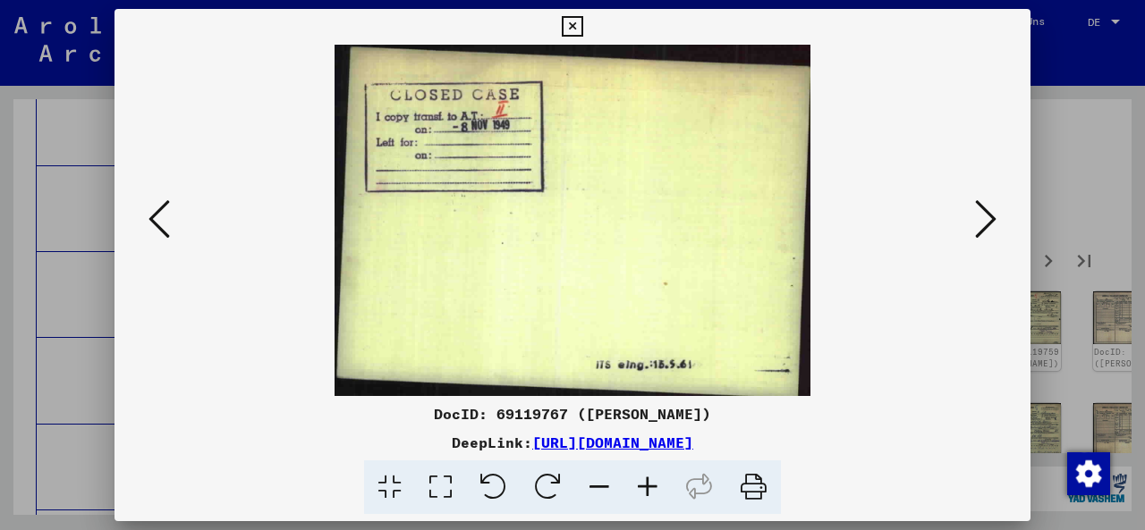
click at [998, 195] on button at bounding box center [986, 220] width 32 height 51
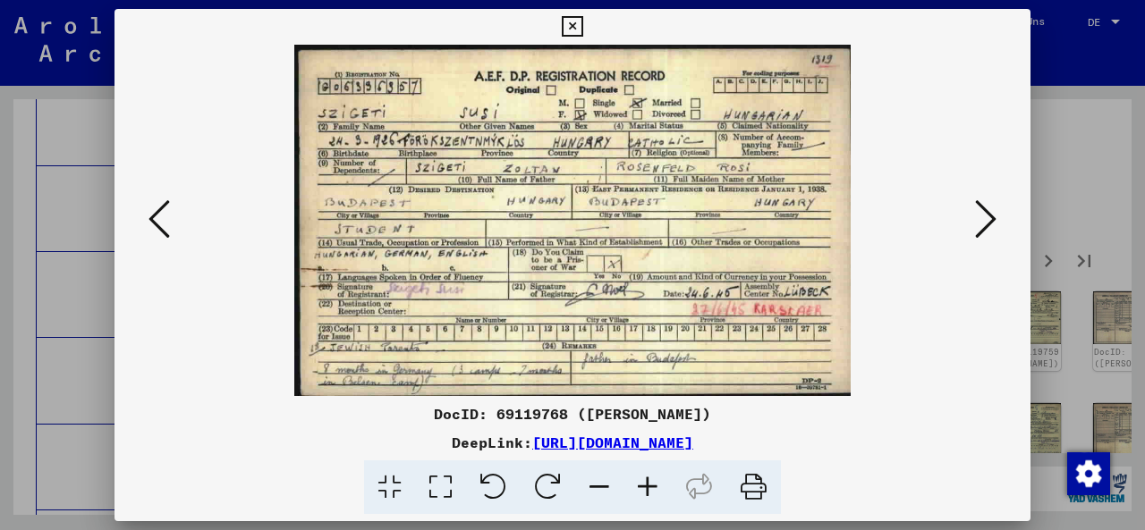
click at [998, 195] on button at bounding box center [986, 220] width 32 height 51
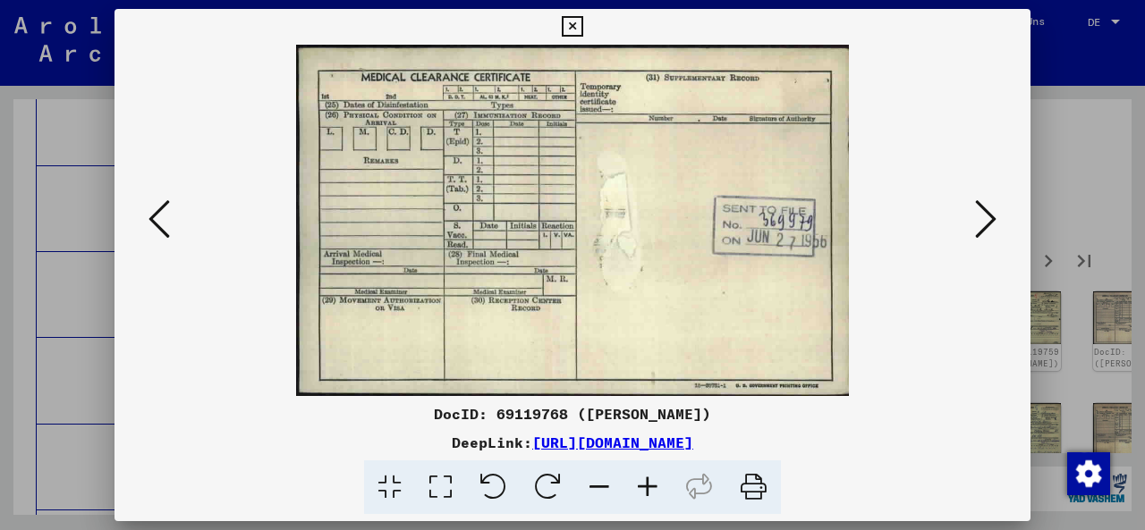
click at [998, 195] on button at bounding box center [986, 220] width 32 height 51
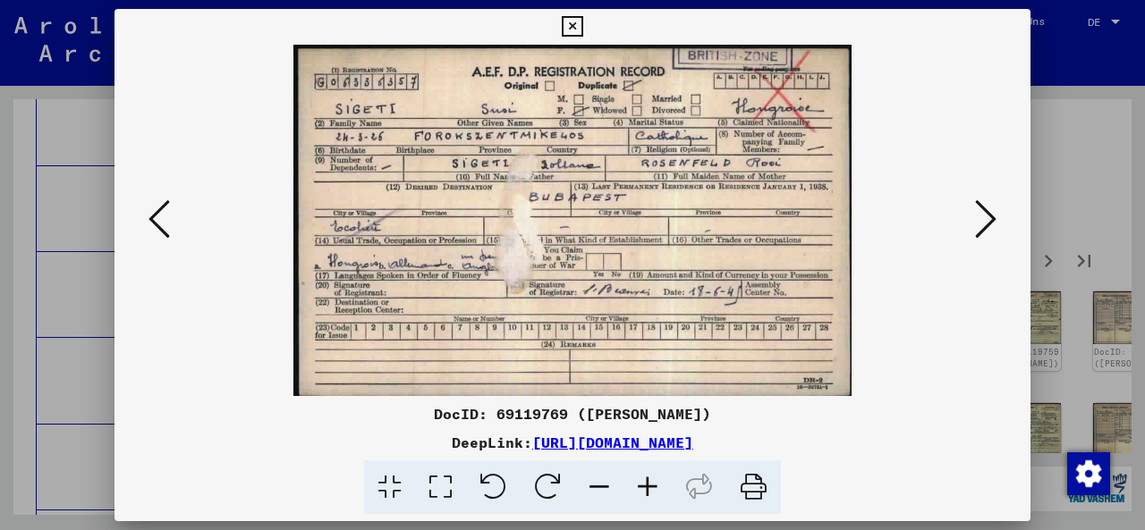
click at [998, 195] on button at bounding box center [986, 220] width 32 height 51
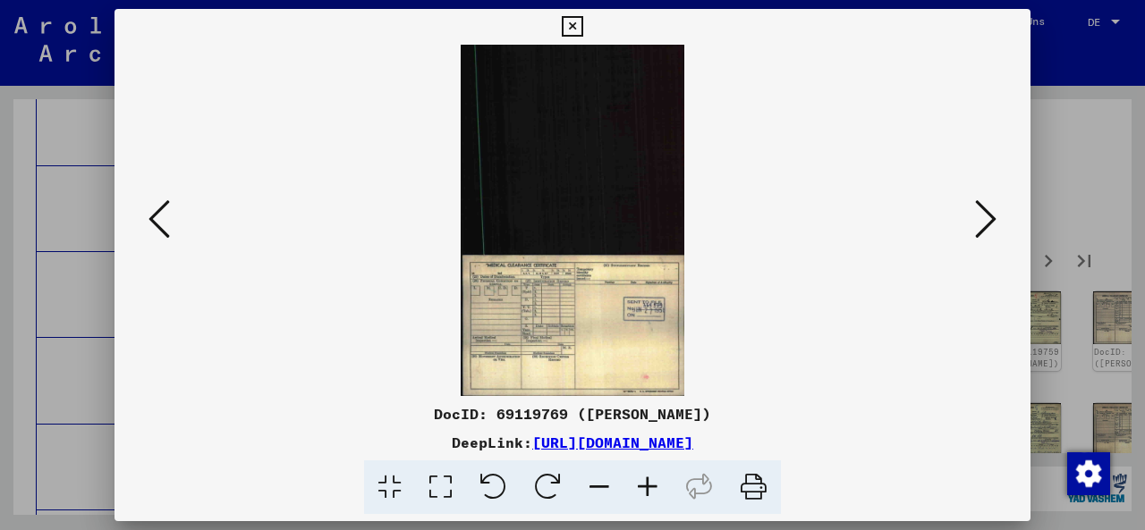
click at [998, 195] on button at bounding box center [986, 220] width 32 height 51
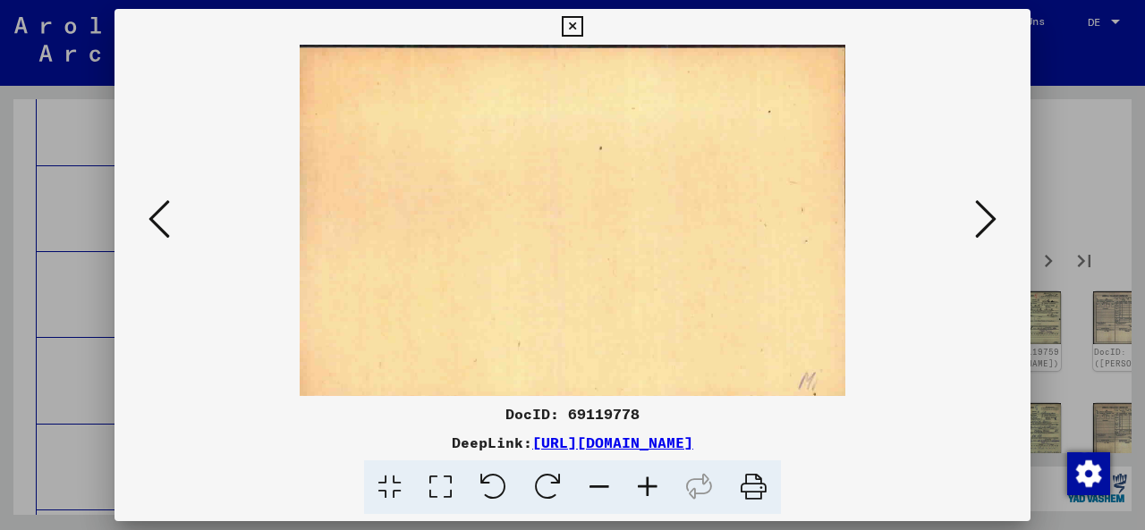
click at [998, 195] on button at bounding box center [986, 220] width 32 height 51
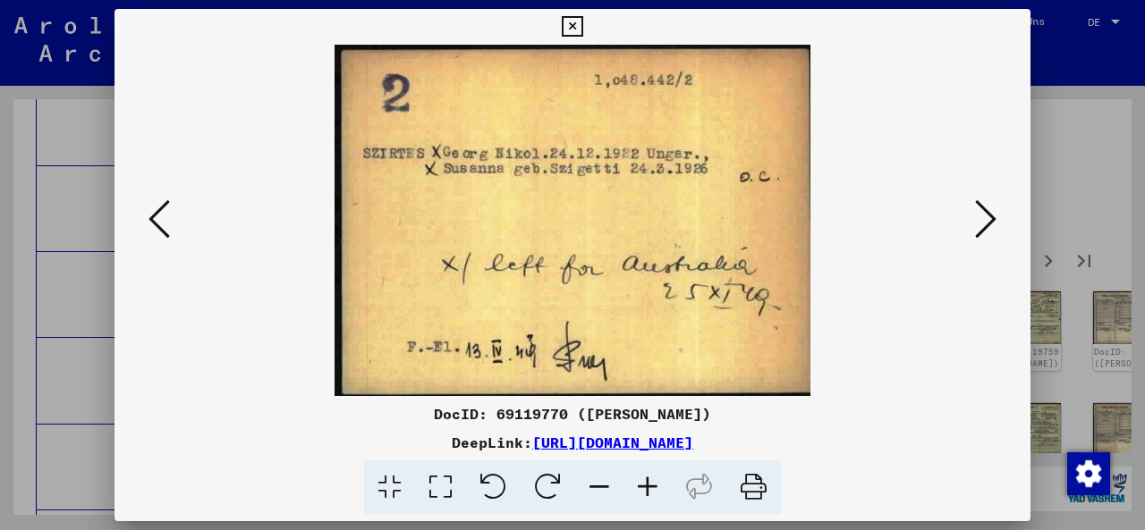
click at [998, 195] on button at bounding box center [986, 220] width 32 height 51
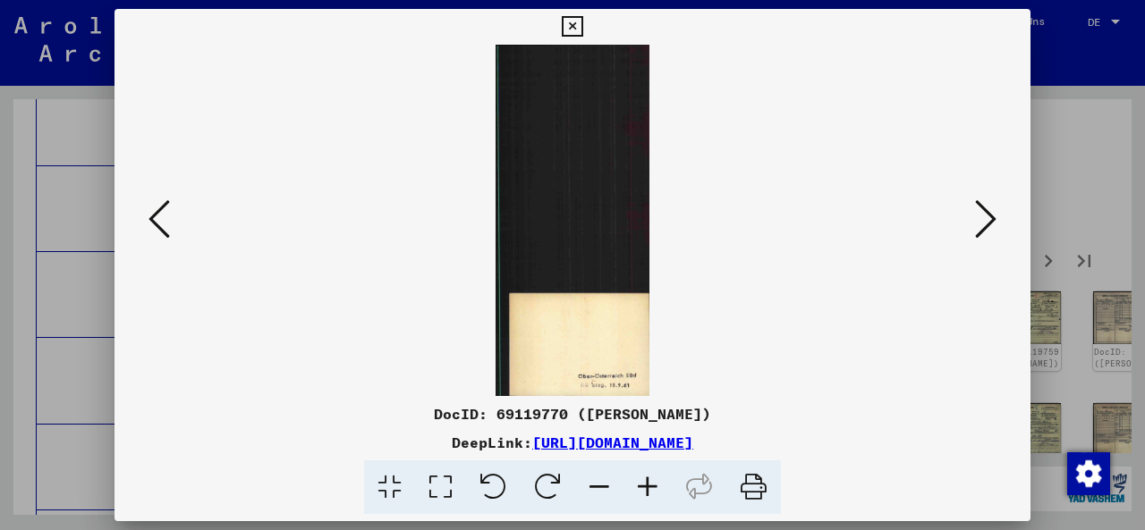
click at [998, 195] on button at bounding box center [986, 220] width 32 height 51
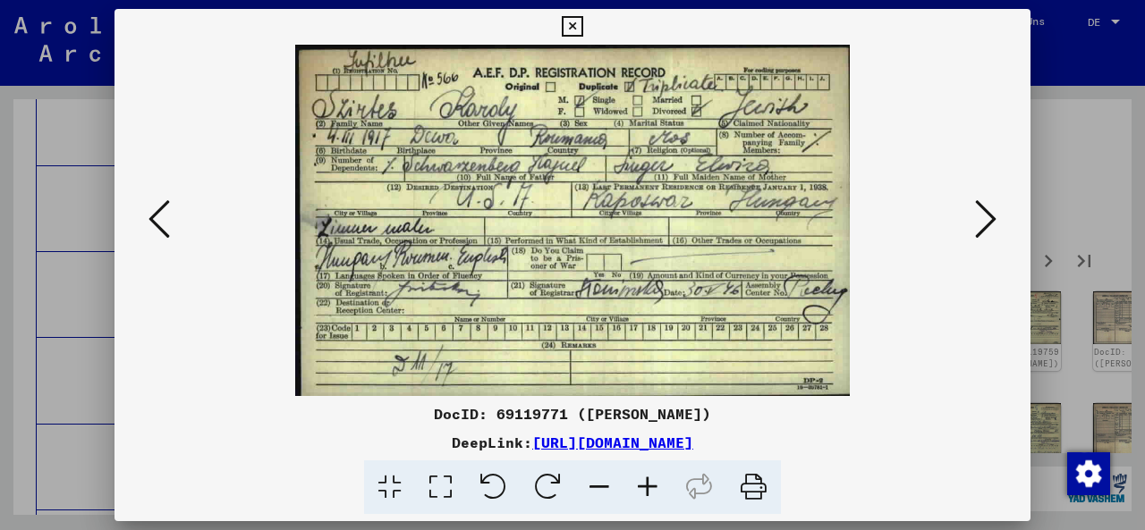
click at [998, 195] on button at bounding box center [986, 220] width 32 height 51
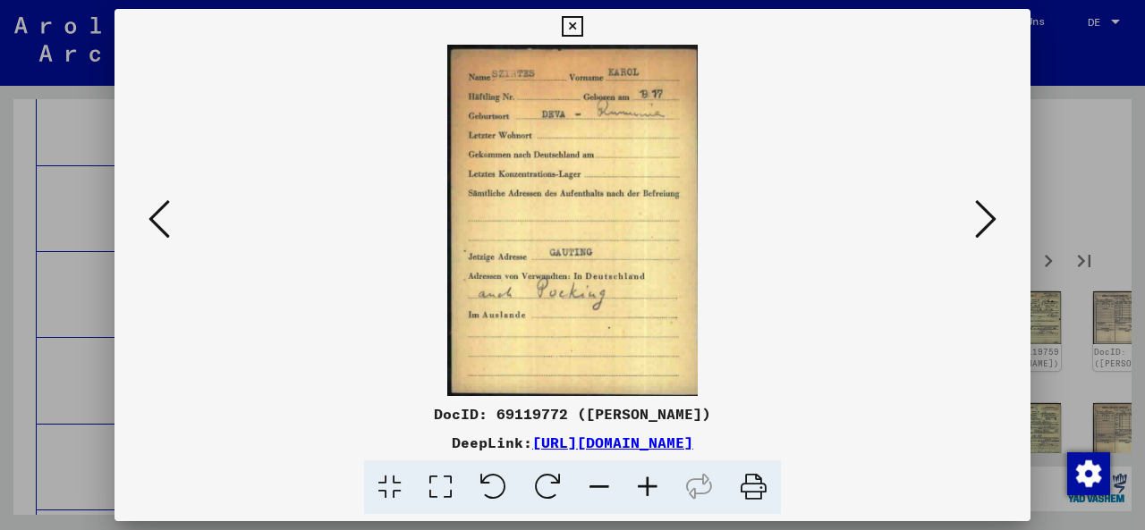
click at [998, 195] on button at bounding box center [986, 220] width 32 height 51
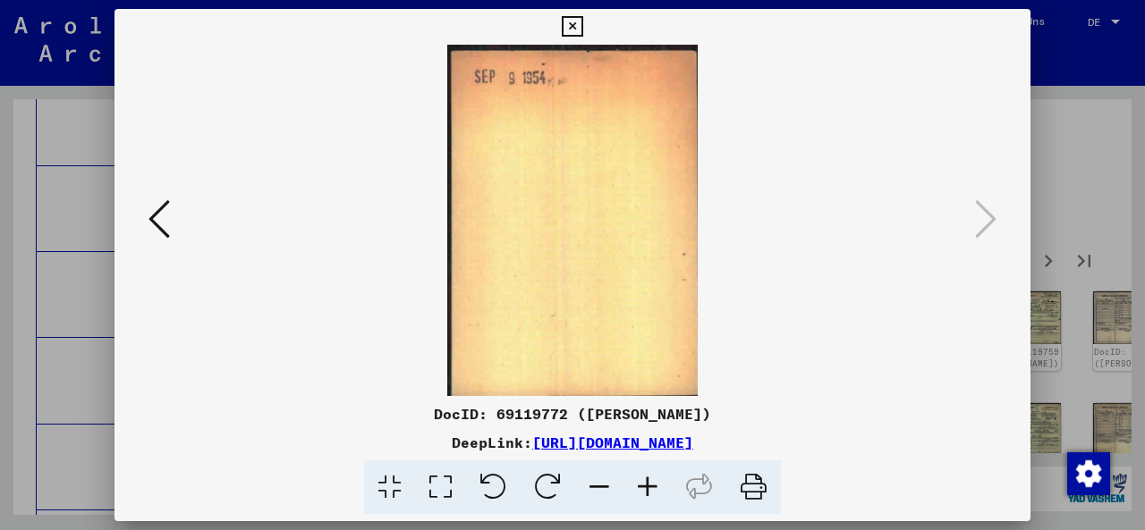
click at [986, 219] on icon at bounding box center [985, 219] width 21 height 43
click at [968, 216] on img at bounding box center [572, 221] width 794 height 352
click at [992, 212] on icon at bounding box center [985, 219] width 21 height 43
click at [582, 25] on icon at bounding box center [572, 26] width 21 height 21
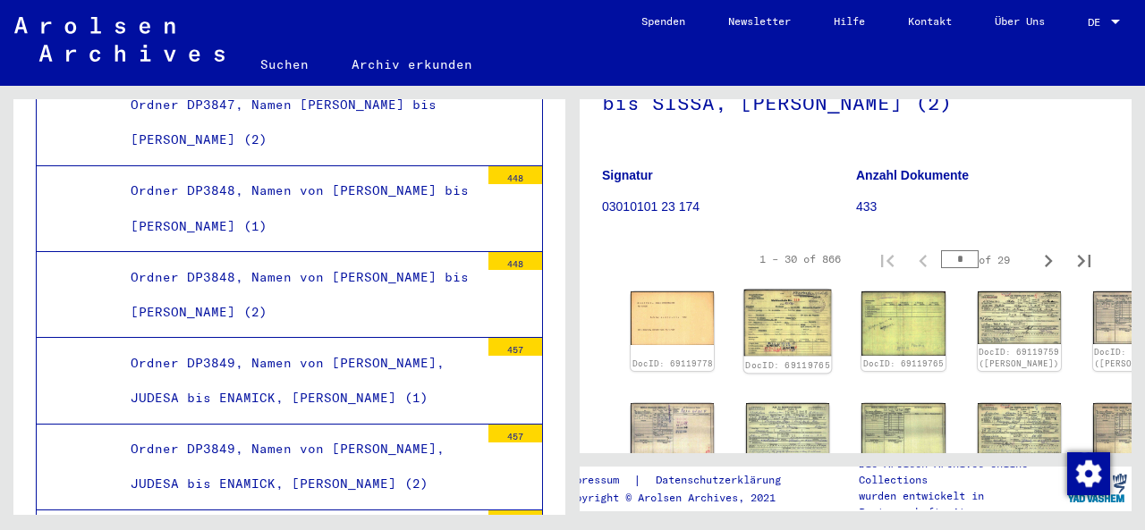
click at [750, 298] on img at bounding box center [788, 323] width 88 height 66
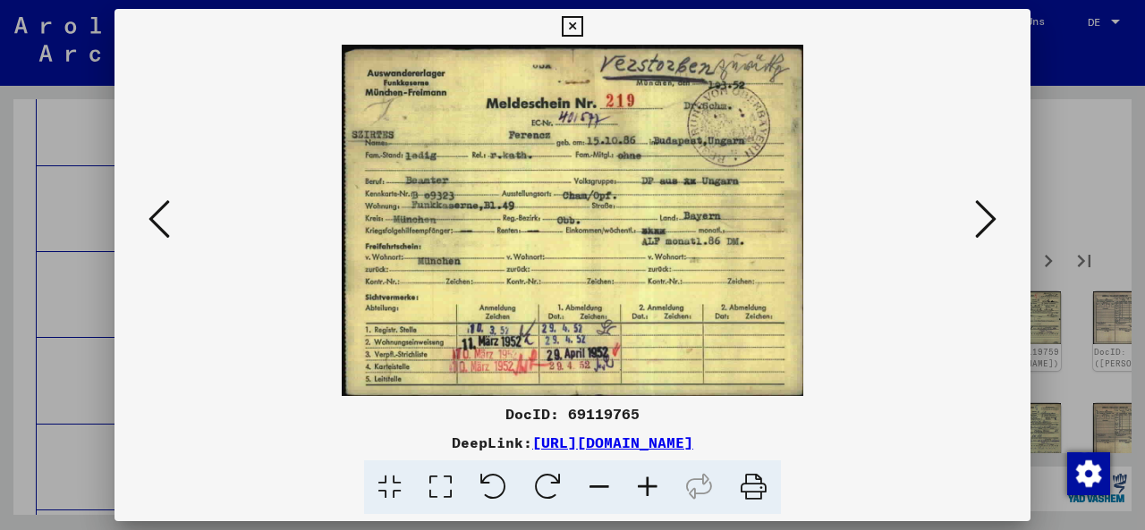
click at [582, 23] on icon at bounding box center [572, 26] width 21 height 21
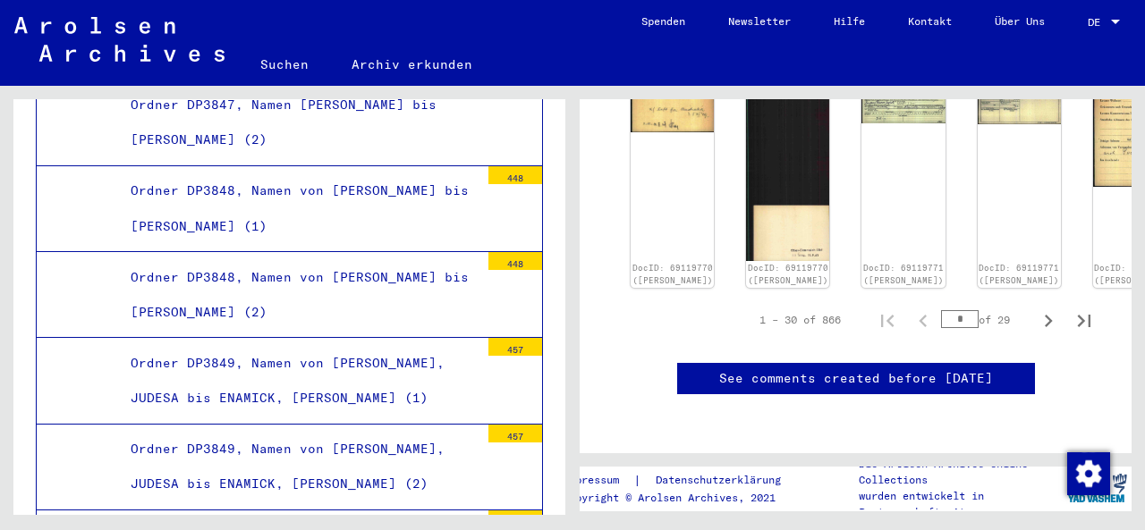
scroll to position [868, 0]
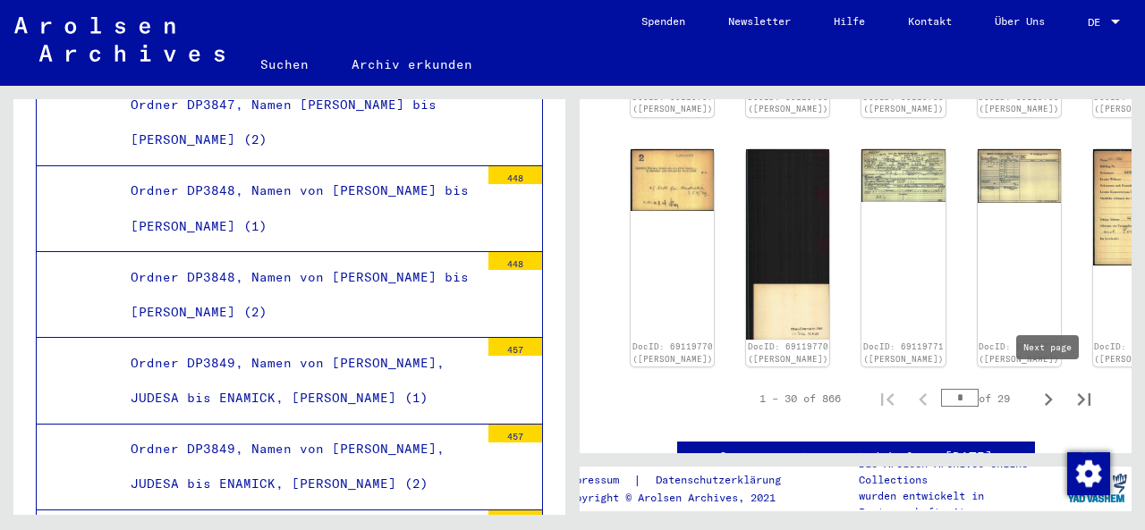
click at [1043, 387] on icon "Next page" at bounding box center [1048, 399] width 25 height 25
type input "*"
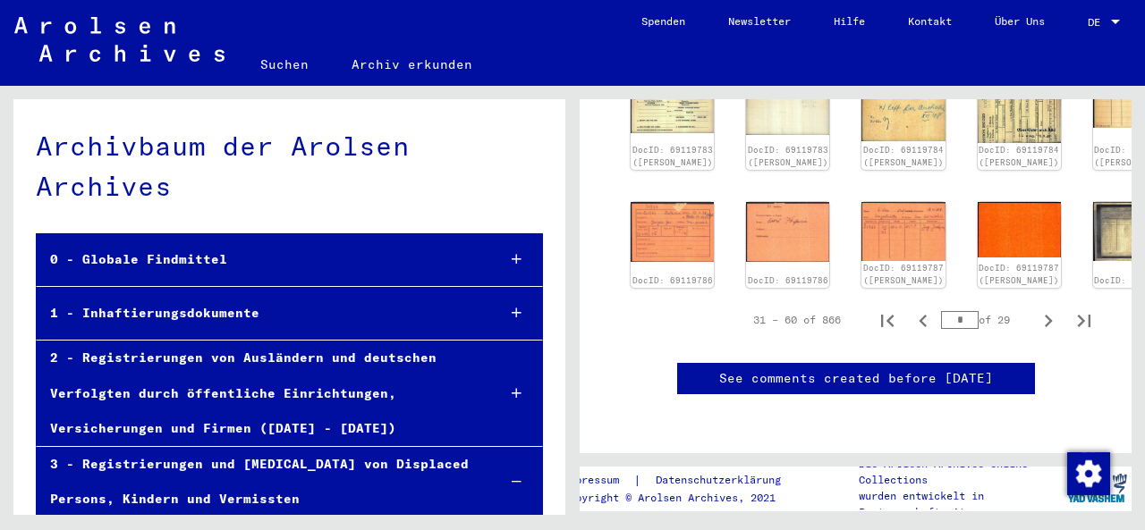
scroll to position [0, 0]
click at [170, 307] on div "1 - Inhaftierungsdokumente" at bounding box center [259, 313] width 445 height 35
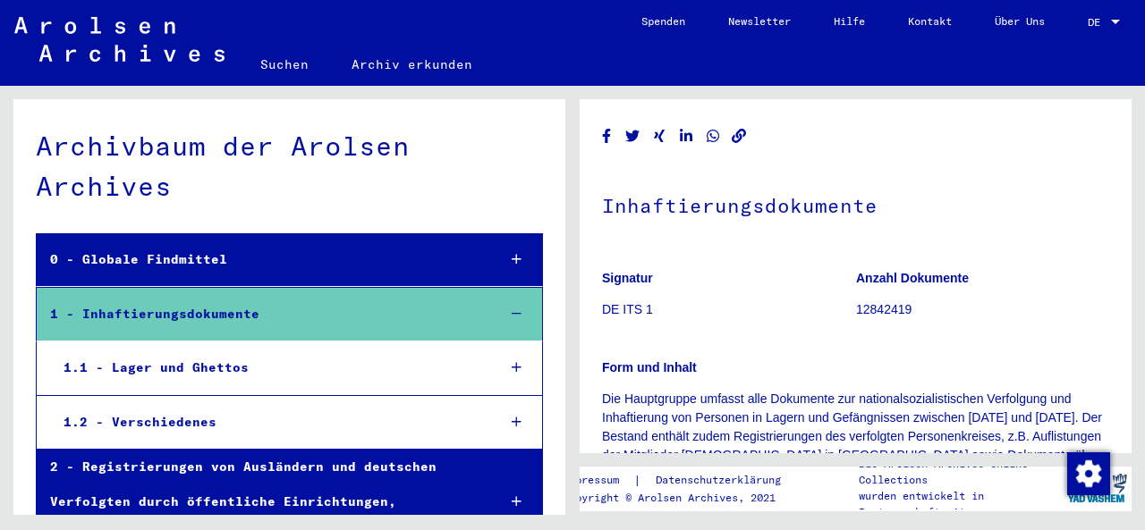
click at [105, 378] on div "1.1 - Lager und Ghettos" at bounding box center [266, 368] width 432 height 35
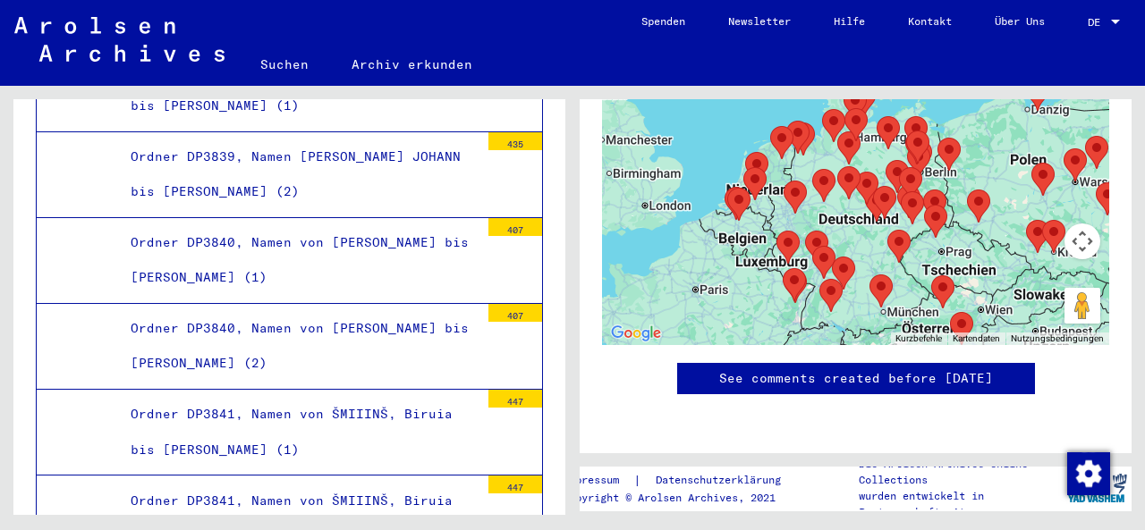
scroll to position [33559, 0]
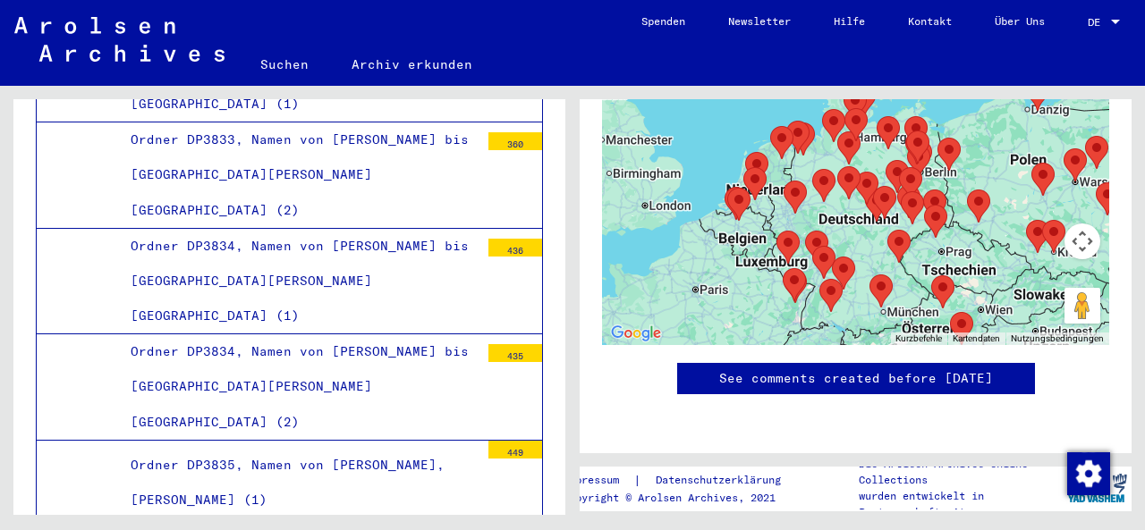
click at [264, 69] on link "Suchen" at bounding box center [284, 64] width 91 height 43
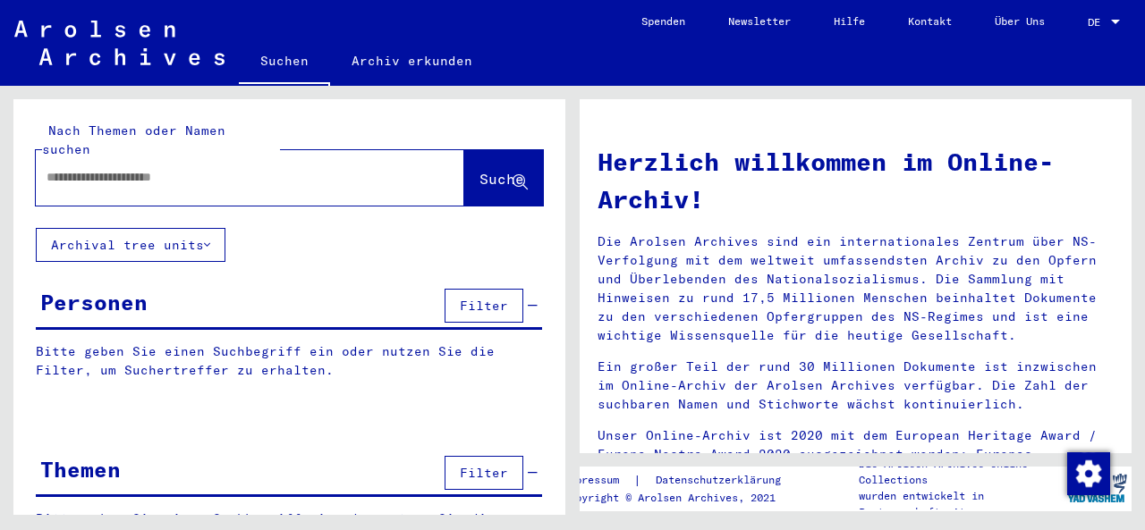
click at [60, 168] on input "text" at bounding box center [229, 177] width 364 height 19
type input "**********"
click at [501, 170] on span "Suche" at bounding box center [501, 179] width 45 height 18
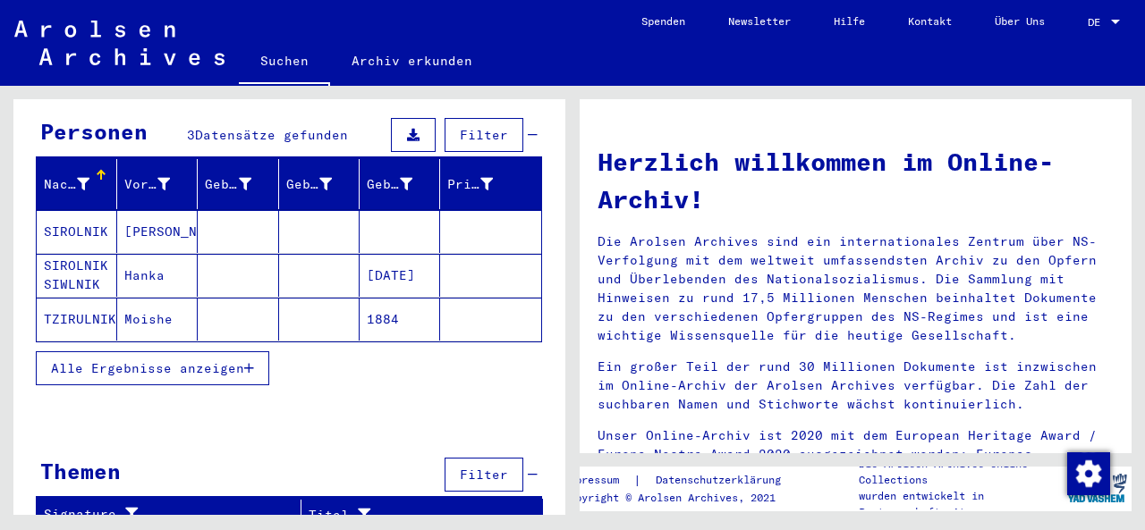
scroll to position [170, 0]
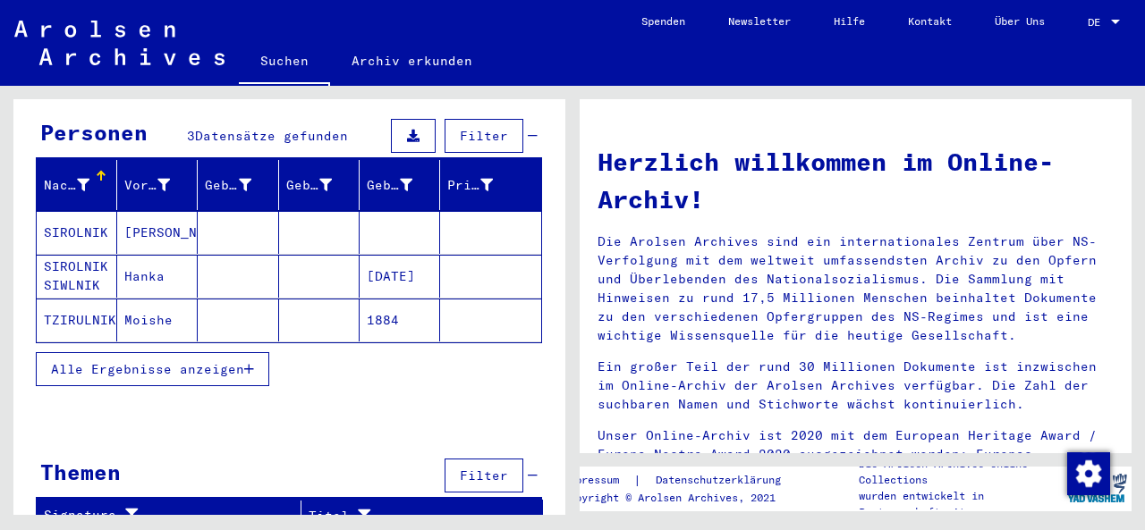
click at [257, 352] on button "Alle Ergebnisse anzeigen" at bounding box center [152, 369] width 233 height 34
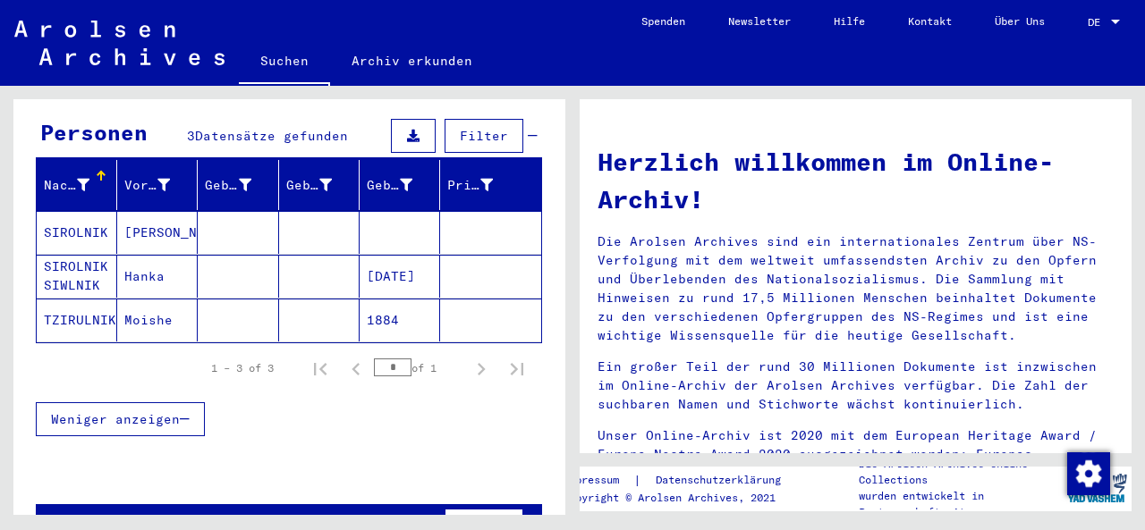
click at [478, 357] on icon "Next page" at bounding box center [481, 369] width 25 height 25
click at [430, 394] on div "Weniger anzeigen" at bounding box center [289, 420] width 506 height 52
click at [480, 363] on icon "Next page" at bounding box center [482, 369] width 8 height 13
click at [288, 351] on div "1 – 3 of 3 * of 1" at bounding box center [362, 369] width 345 height 36
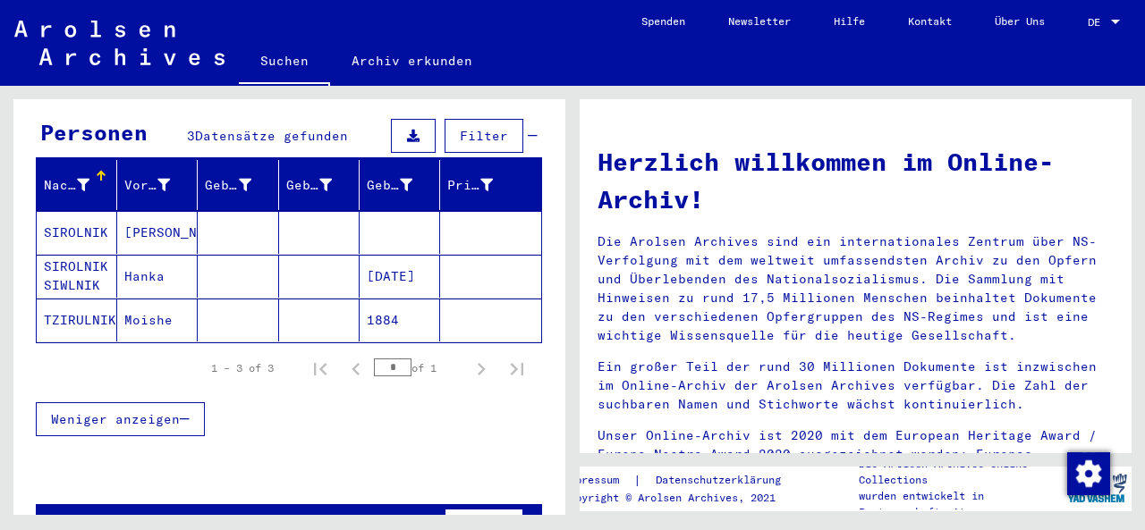
click at [484, 357] on icon "Next page" at bounding box center [481, 369] width 25 height 25
click at [266, 59] on link "Suchen" at bounding box center [284, 62] width 91 height 47
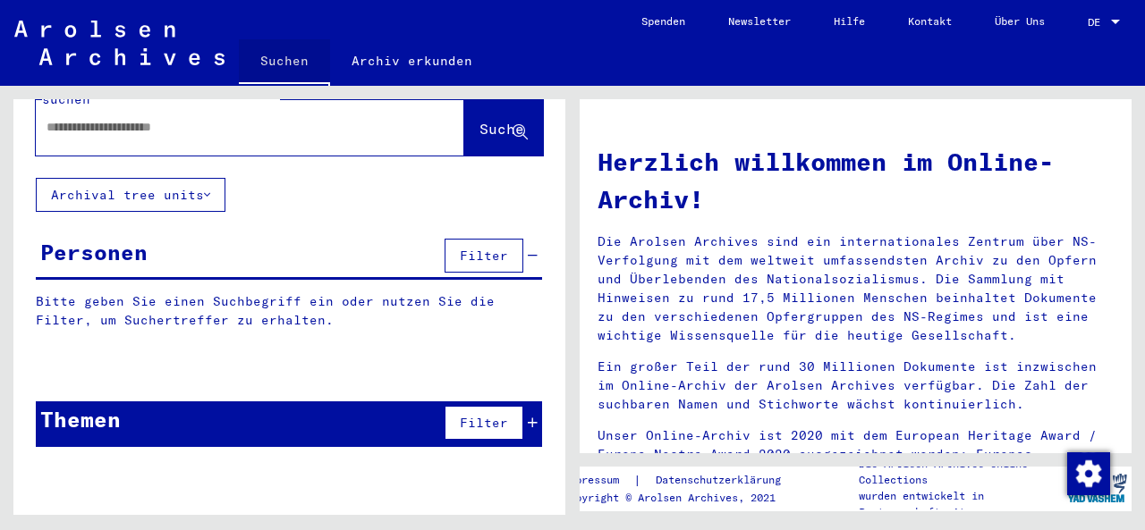
scroll to position [31, 0]
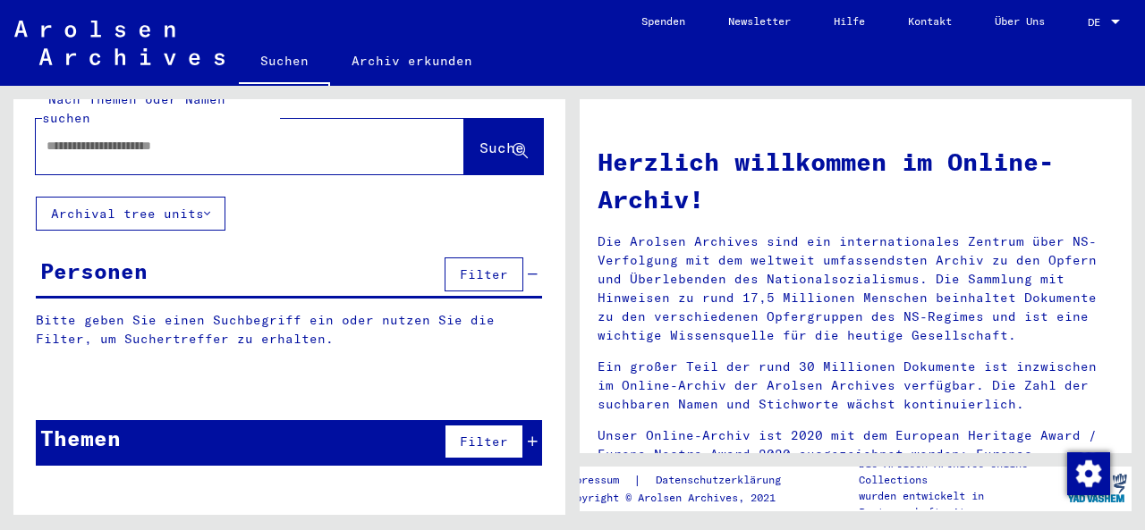
click at [85, 137] on input "text" at bounding box center [229, 146] width 364 height 19
type input "******"
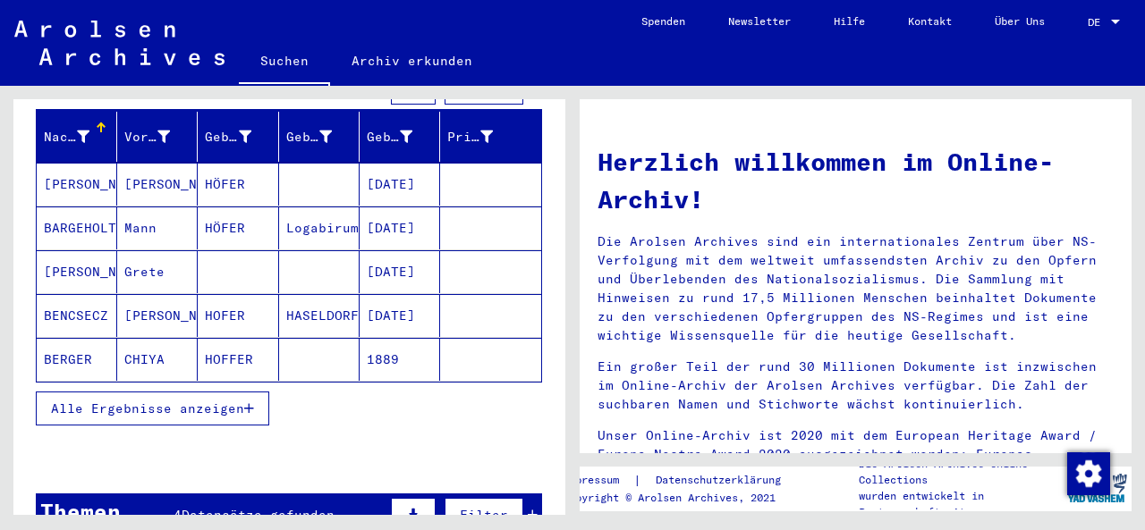
scroll to position [217, 0]
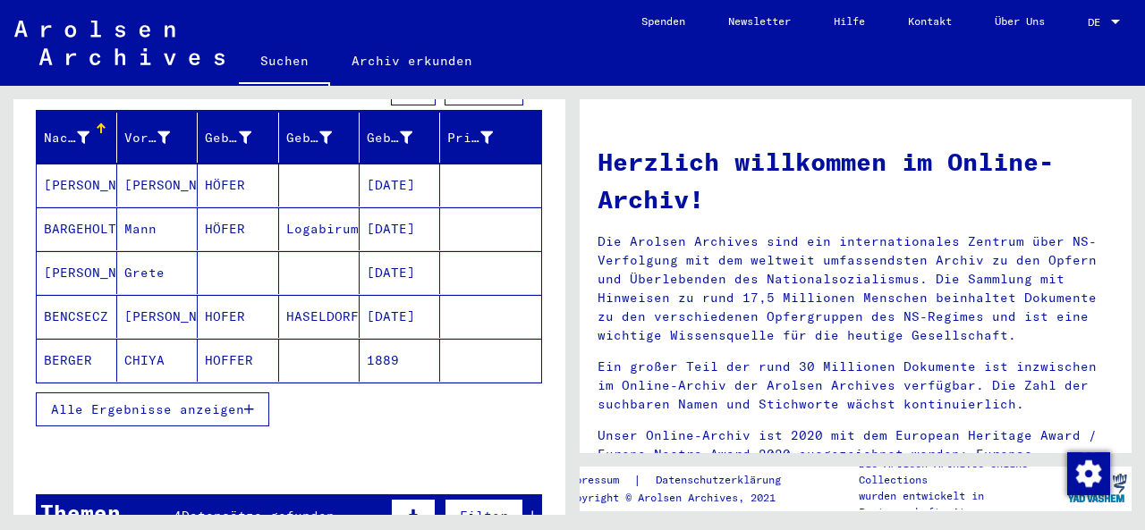
click at [259, 393] on button "Alle Ergebnisse anzeigen" at bounding box center [152, 410] width 233 height 34
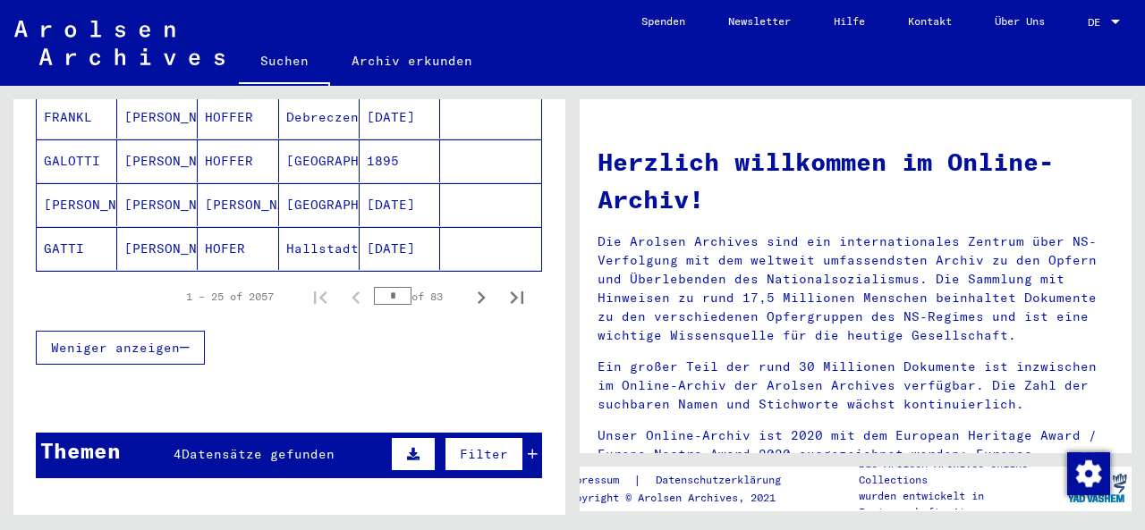
scroll to position [1207, 0]
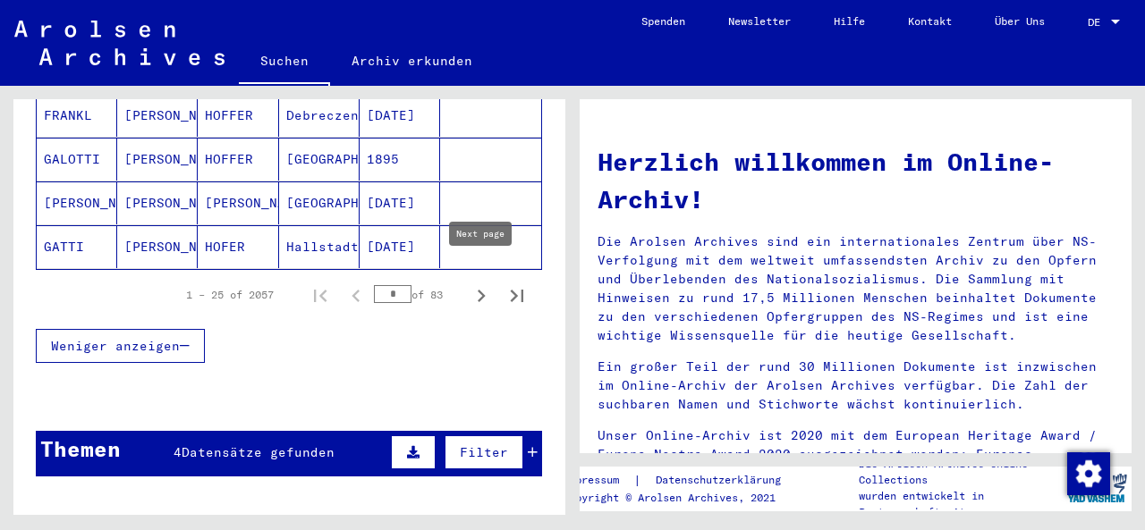
click at [481, 284] on icon "Next page" at bounding box center [481, 296] width 25 height 25
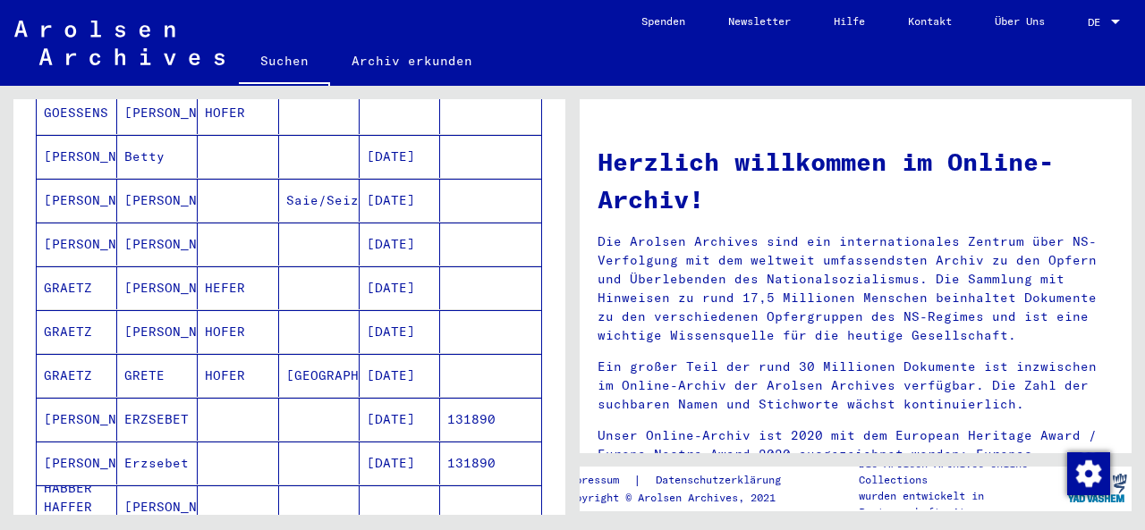
scroll to position [515, 0]
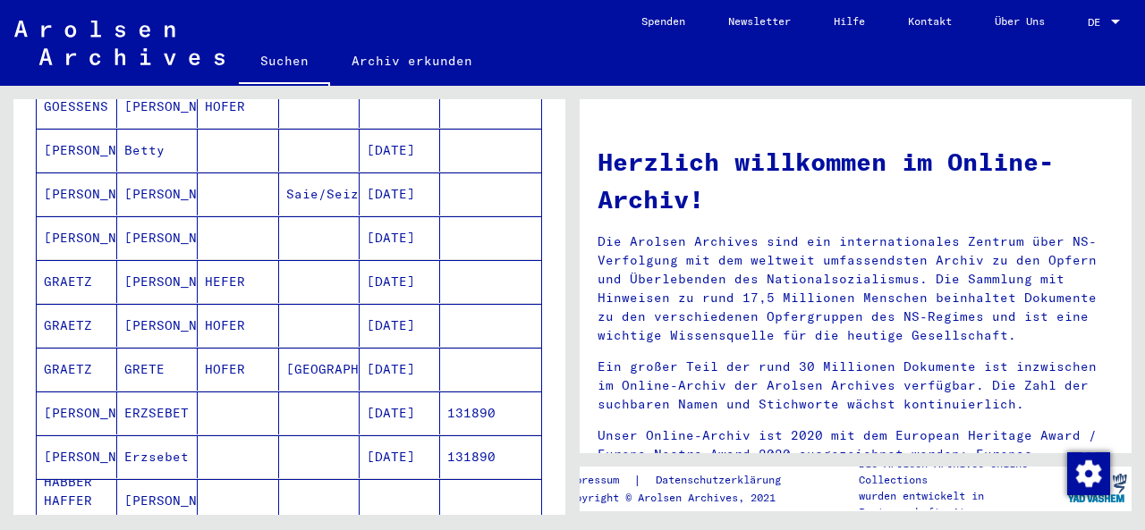
click at [91, 459] on mat-cell "[PERSON_NAME]" at bounding box center [77, 457] width 80 height 43
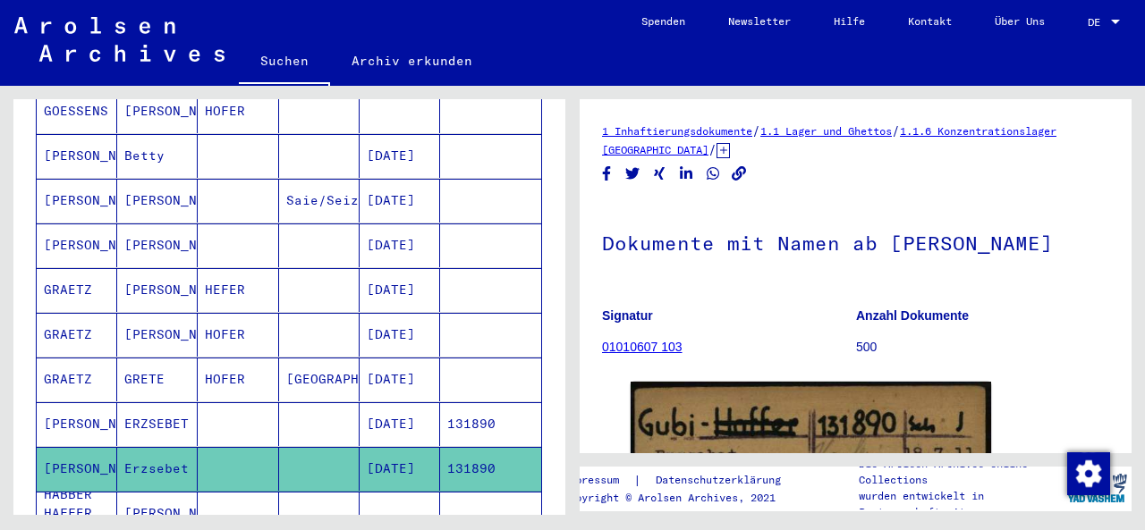
click at [59, 499] on mat-cell "HABBER HAFFER HASSER" at bounding box center [77, 514] width 80 height 44
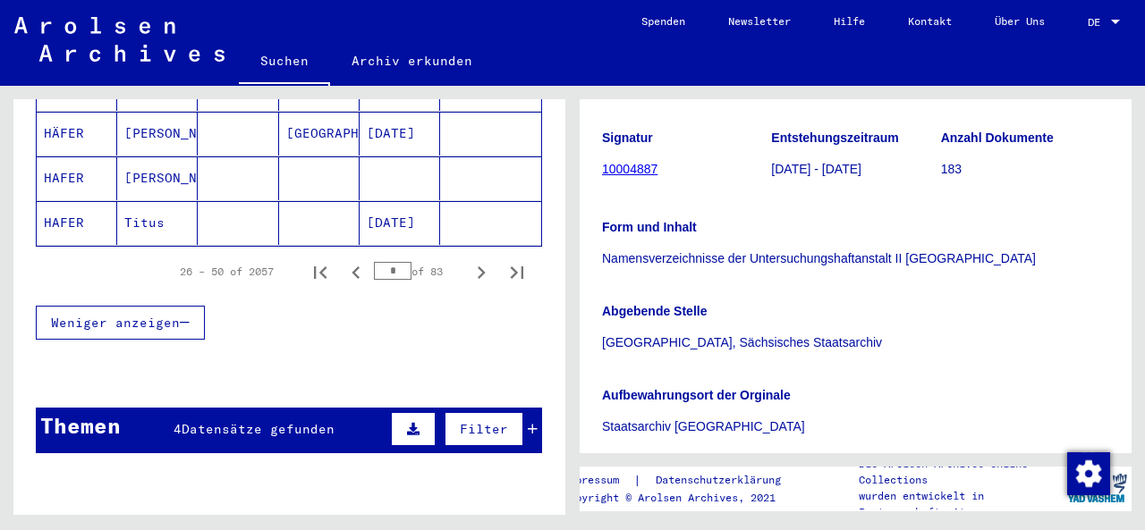
scroll to position [1195, 0]
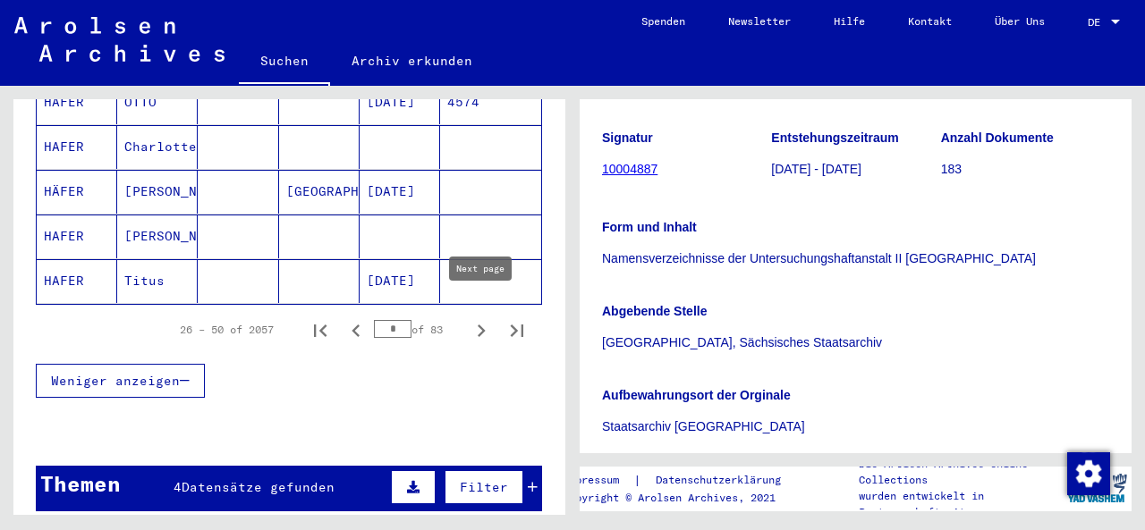
click at [490, 318] on icon "Next page" at bounding box center [481, 330] width 25 height 25
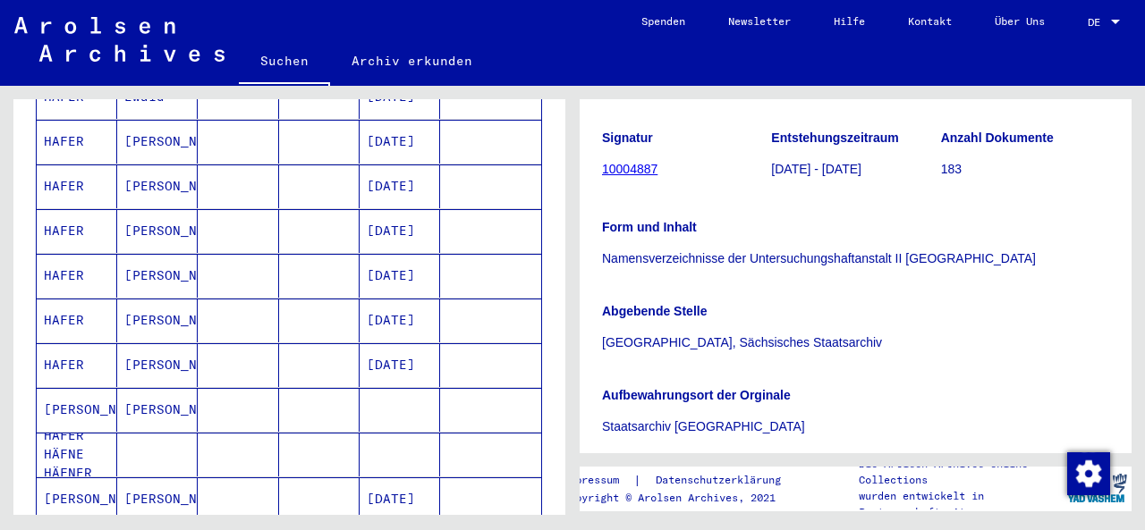
scroll to position [1187, 0]
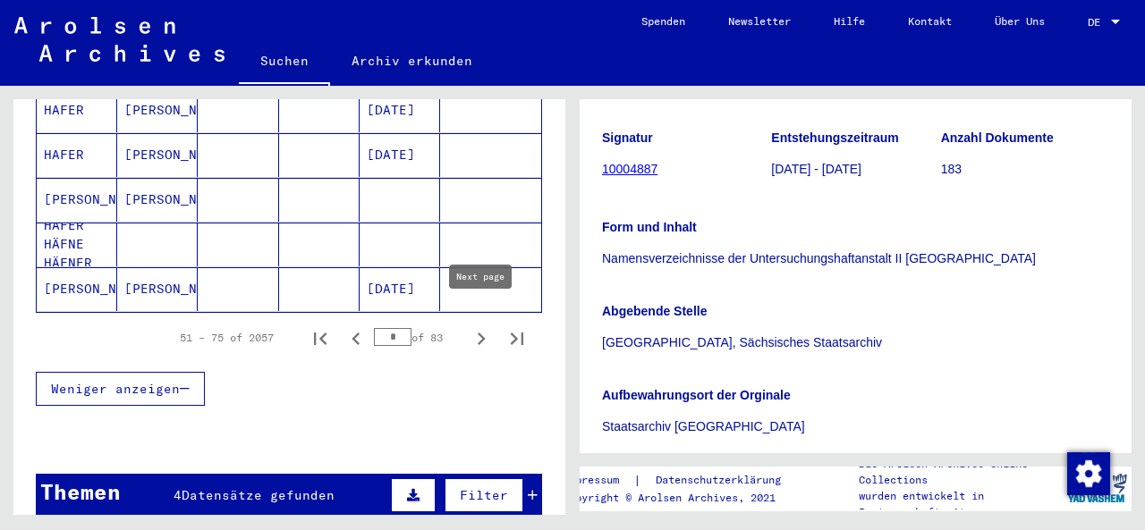
click at [480, 333] on icon "Next page" at bounding box center [482, 339] width 8 height 13
click at [473, 326] on icon "Next page" at bounding box center [481, 338] width 25 height 25
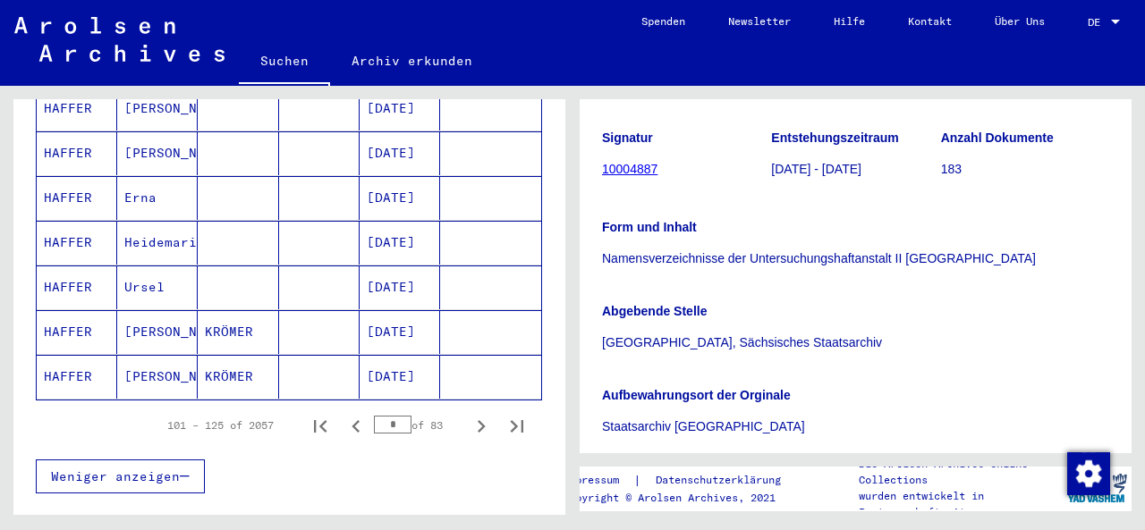
scroll to position [1028, 0]
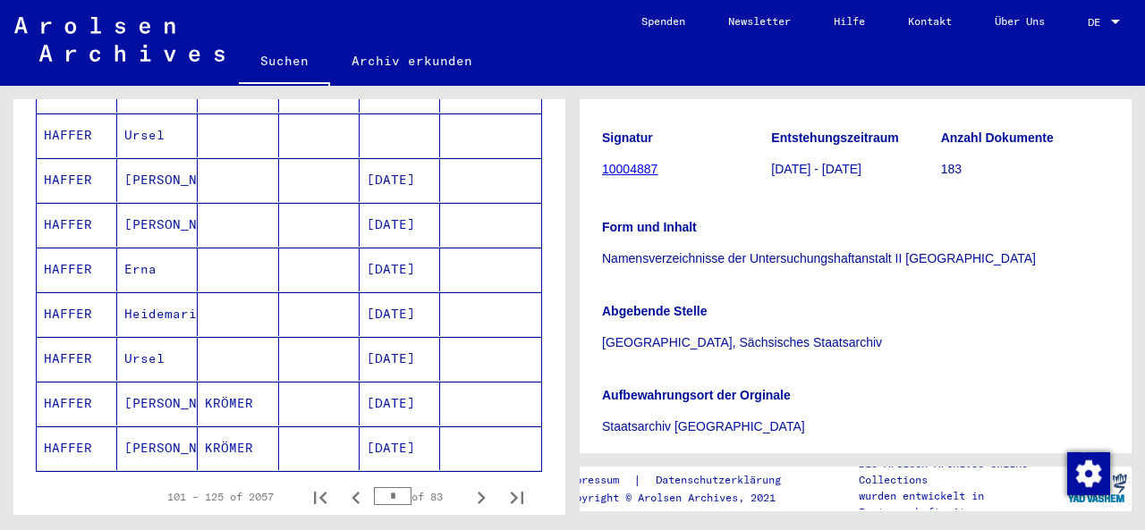
click at [263, 221] on mat-cell at bounding box center [238, 225] width 80 height 44
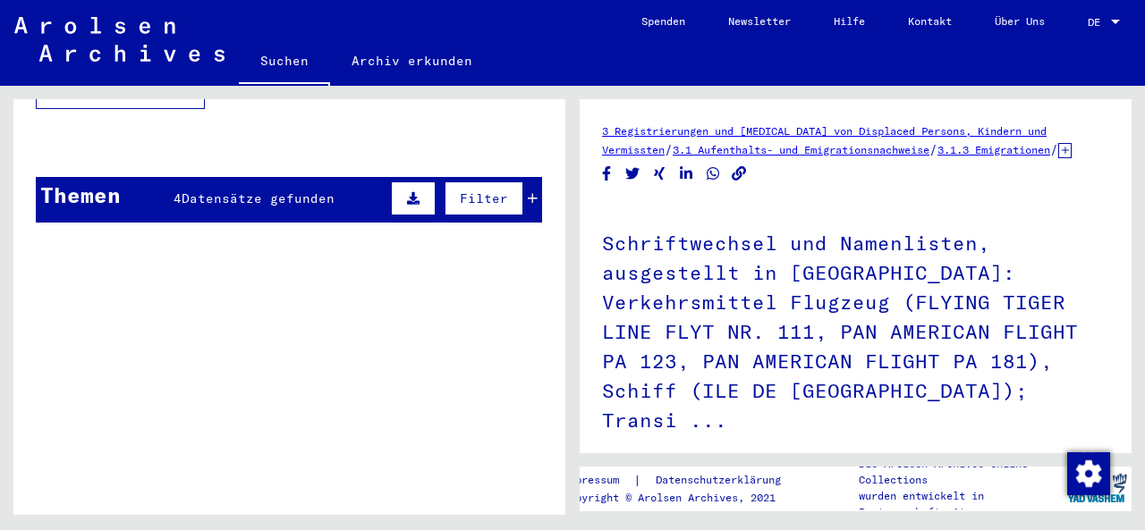
scroll to position [1327, 0]
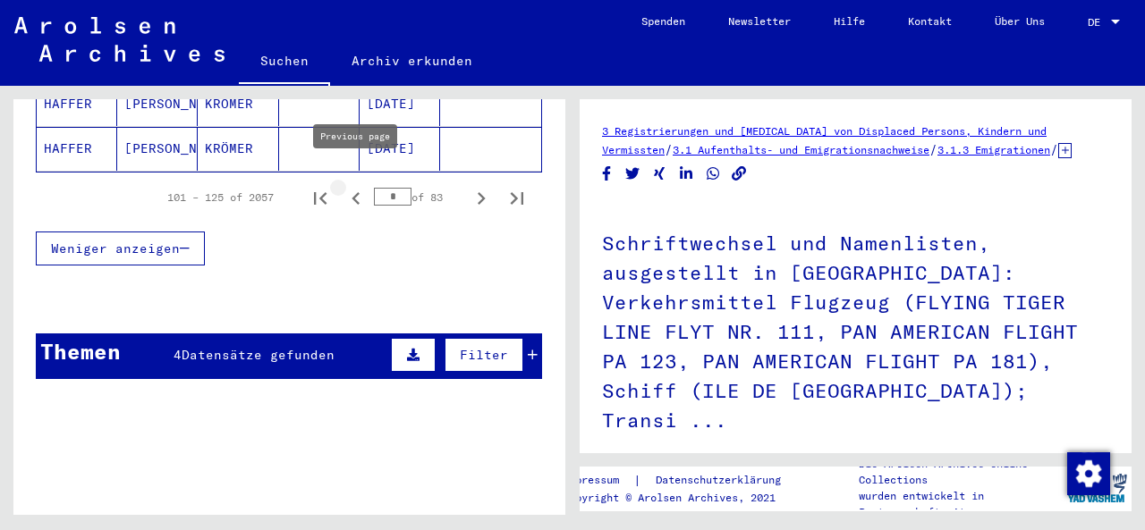
click at [357, 192] on icon "Previous page" at bounding box center [356, 198] width 8 height 13
type input "*"
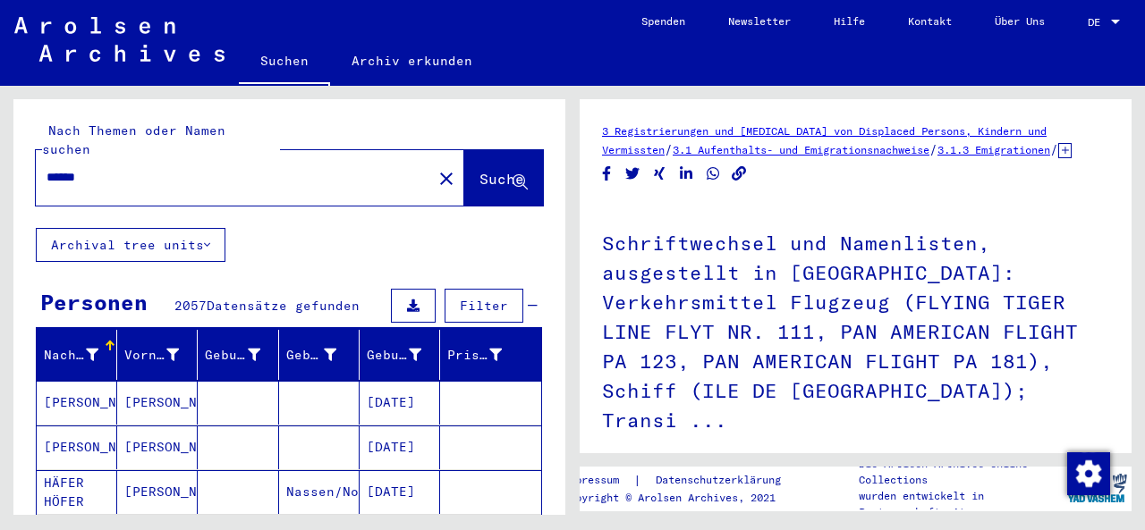
scroll to position [0, 0]
click at [436, 168] on mat-icon "close" at bounding box center [446, 178] width 21 height 21
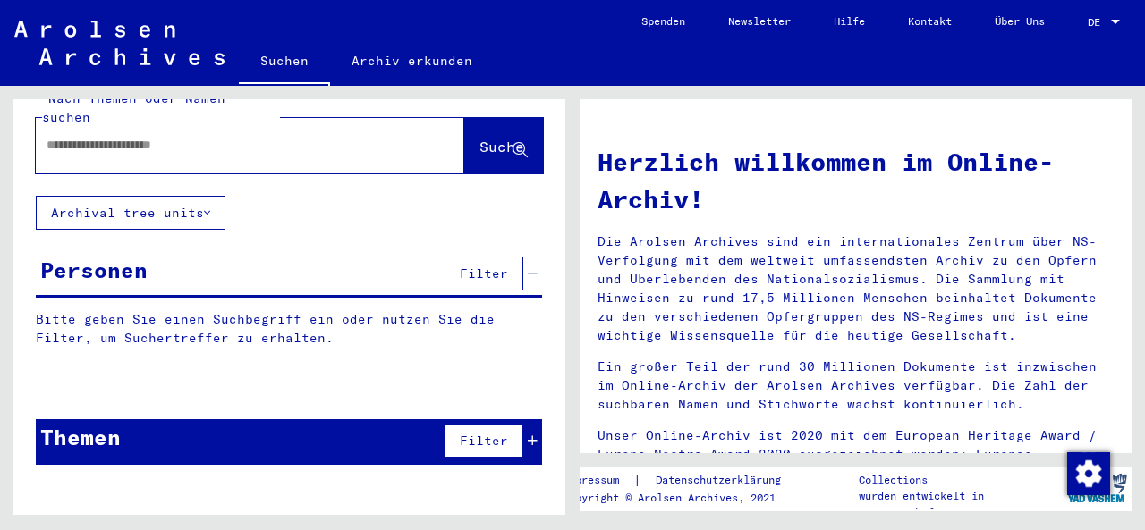
scroll to position [31, 0]
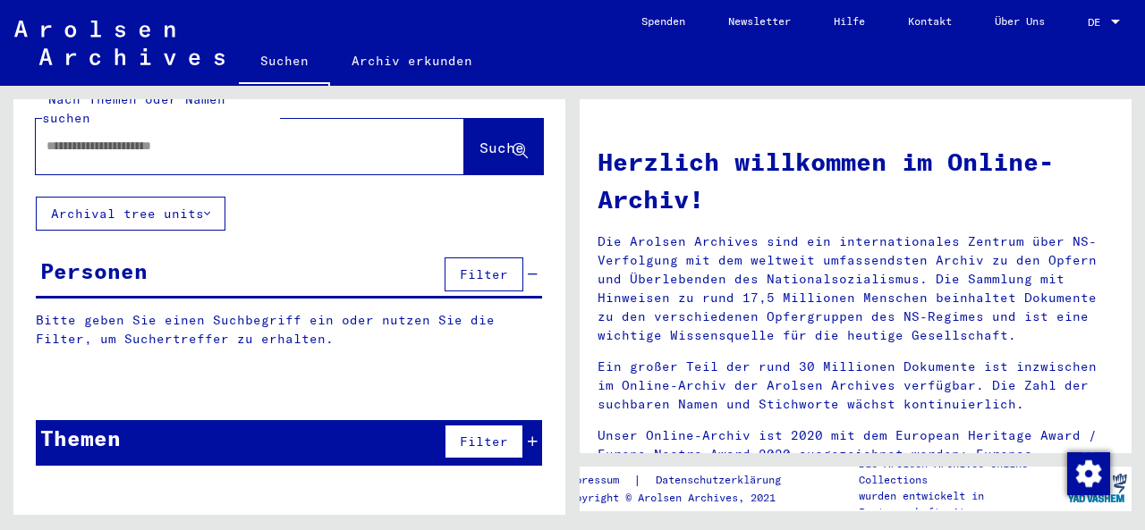
click at [479, 434] on span "Filter" at bounding box center [484, 442] width 48 height 16
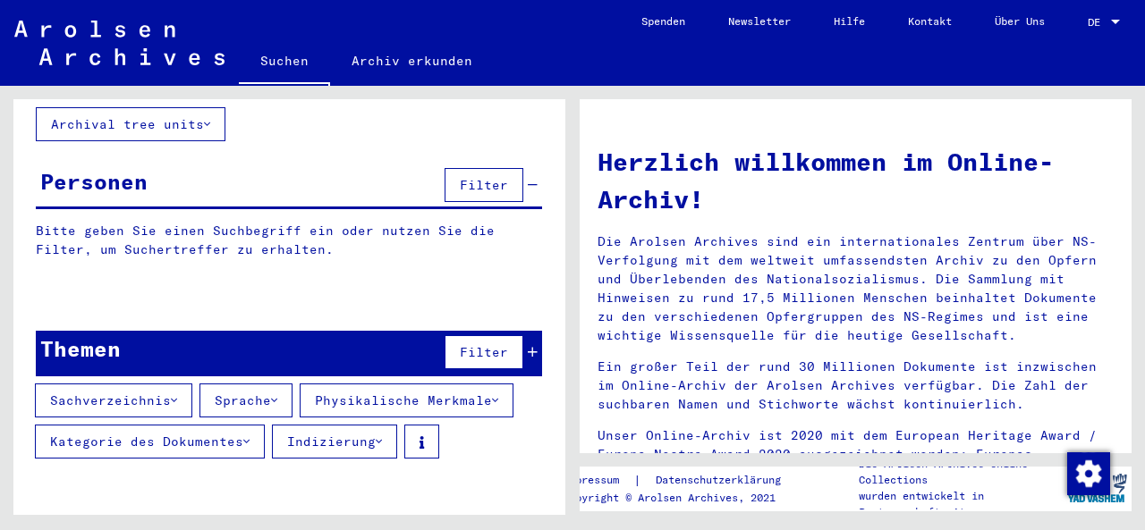
click at [485, 177] on span "Filter" at bounding box center [484, 185] width 48 height 16
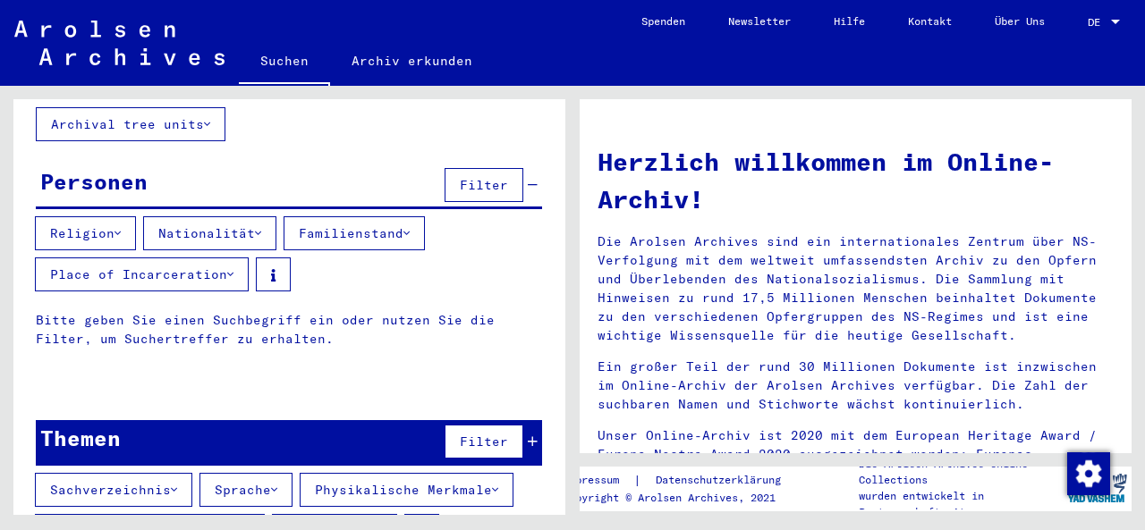
click at [184, 232] on div "Religion Nationalität Familienstand Place of Incarceration" at bounding box center [289, 257] width 552 height 82
click at [187, 258] on button "Place of Incarceration" at bounding box center [142, 275] width 214 height 34
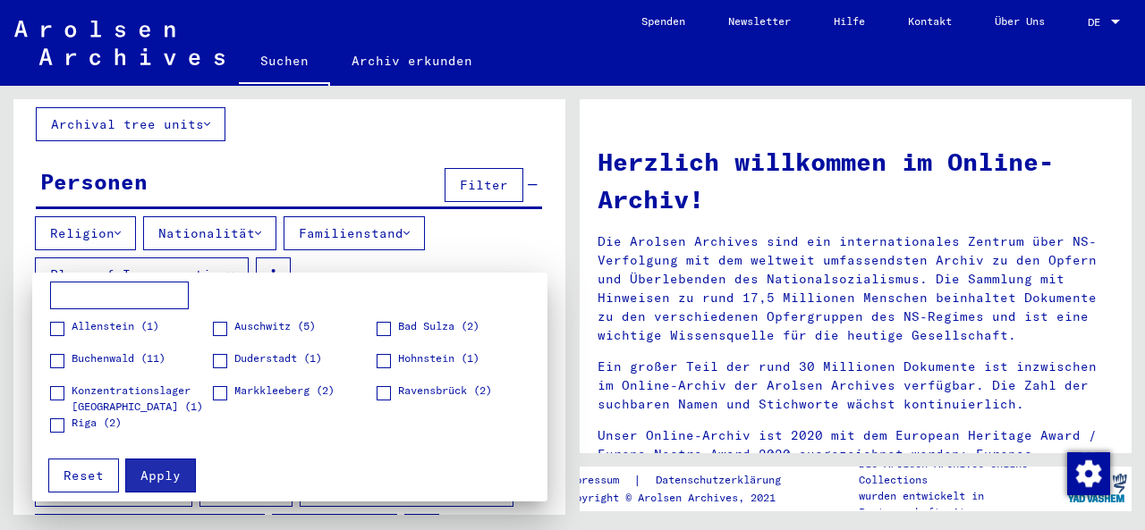
click at [58, 363] on span at bounding box center [57, 361] width 14 height 14
click at [154, 485] on button "Apply" at bounding box center [160, 476] width 71 height 34
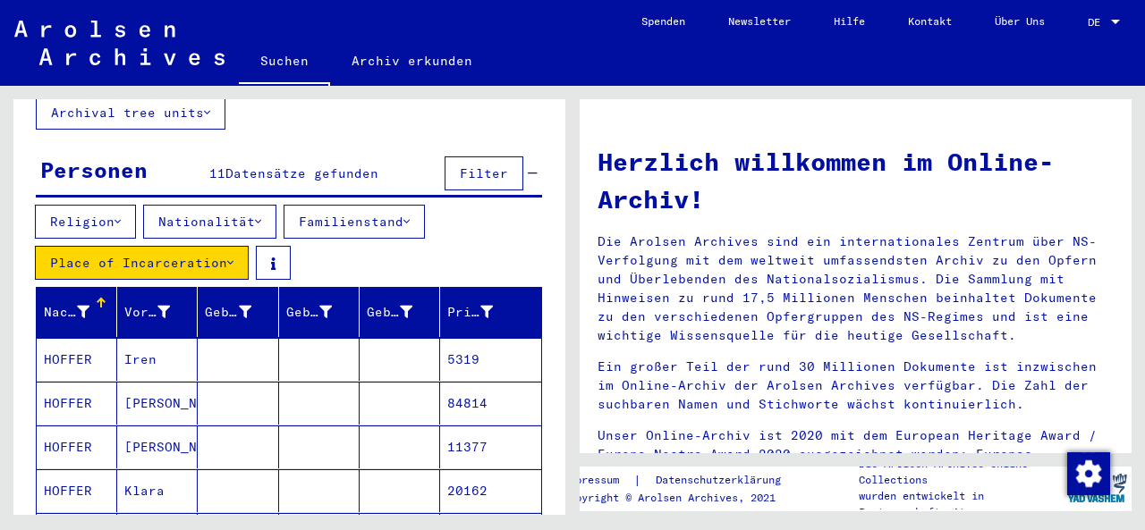
scroll to position [286, 0]
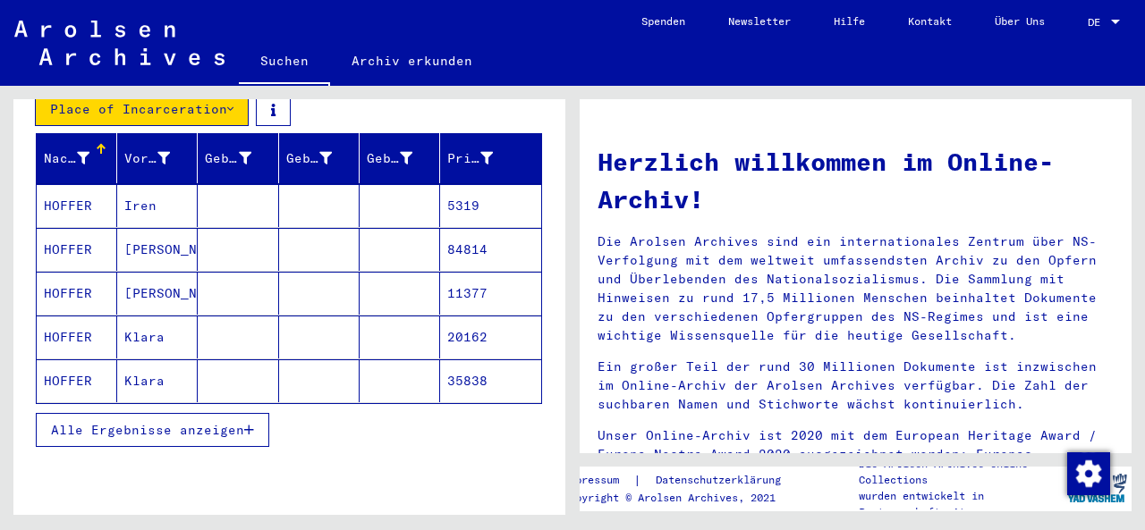
click at [190, 422] on span "Alle Ergebnisse anzeigen" at bounding box center [147, 430] width 193 height 16
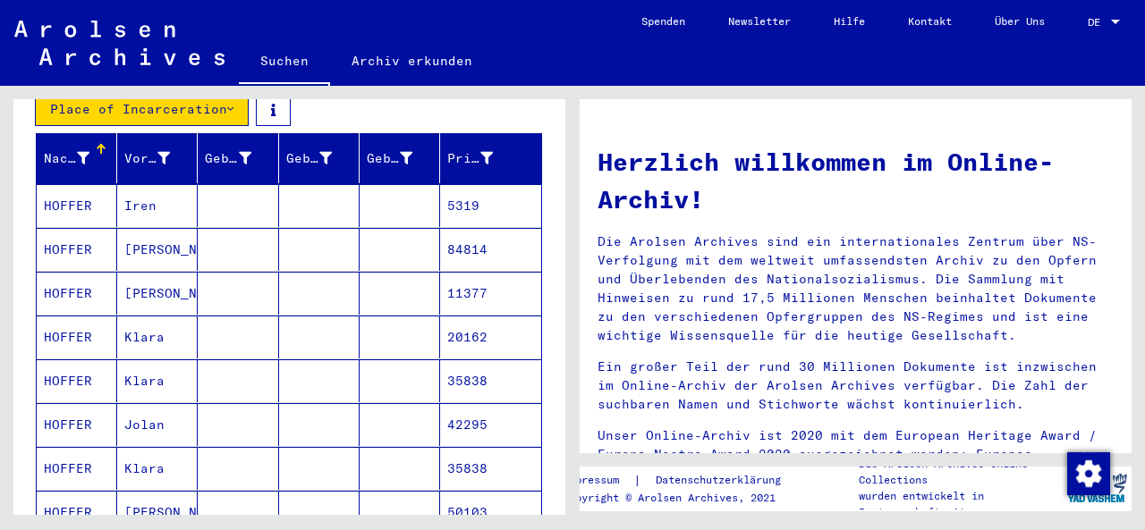
scroll to position [547, 0]
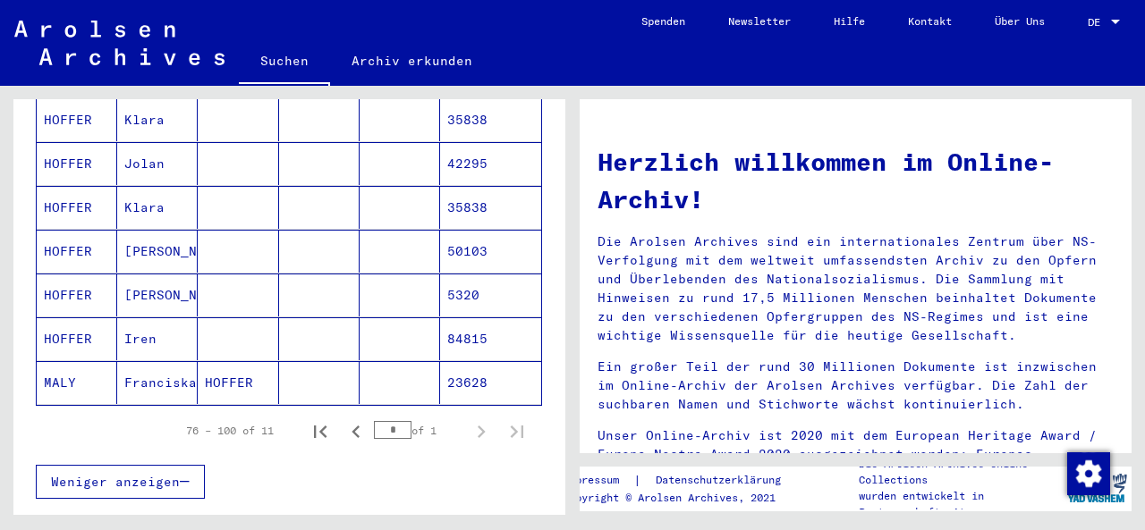
click at [190, 423] on div "76 – 100 of 11" at bounding box center [230, 431] width 88 height 16
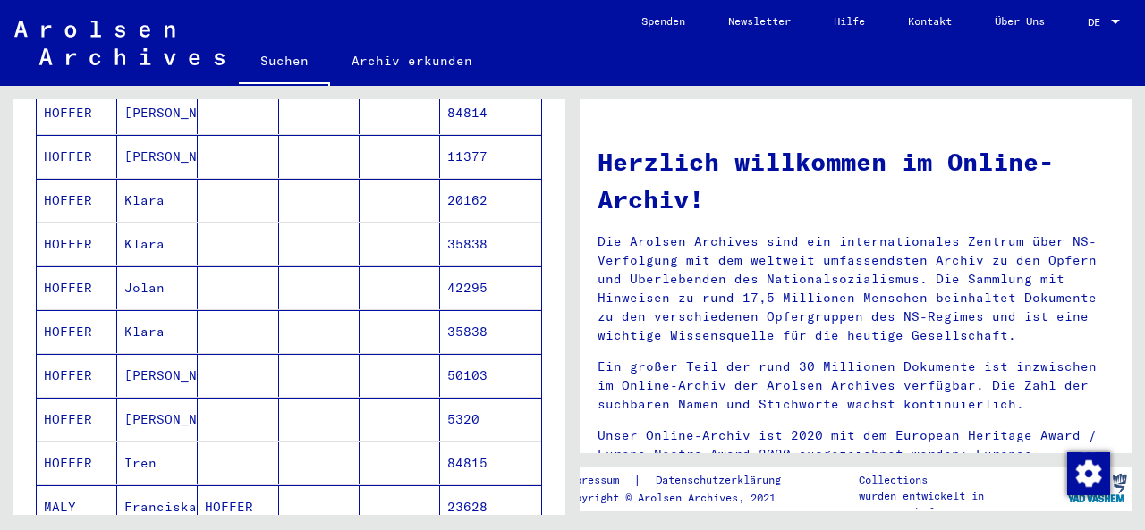
scroll to position [141, 0]
